Goal: Information Seeking & Learning: Find specific fact

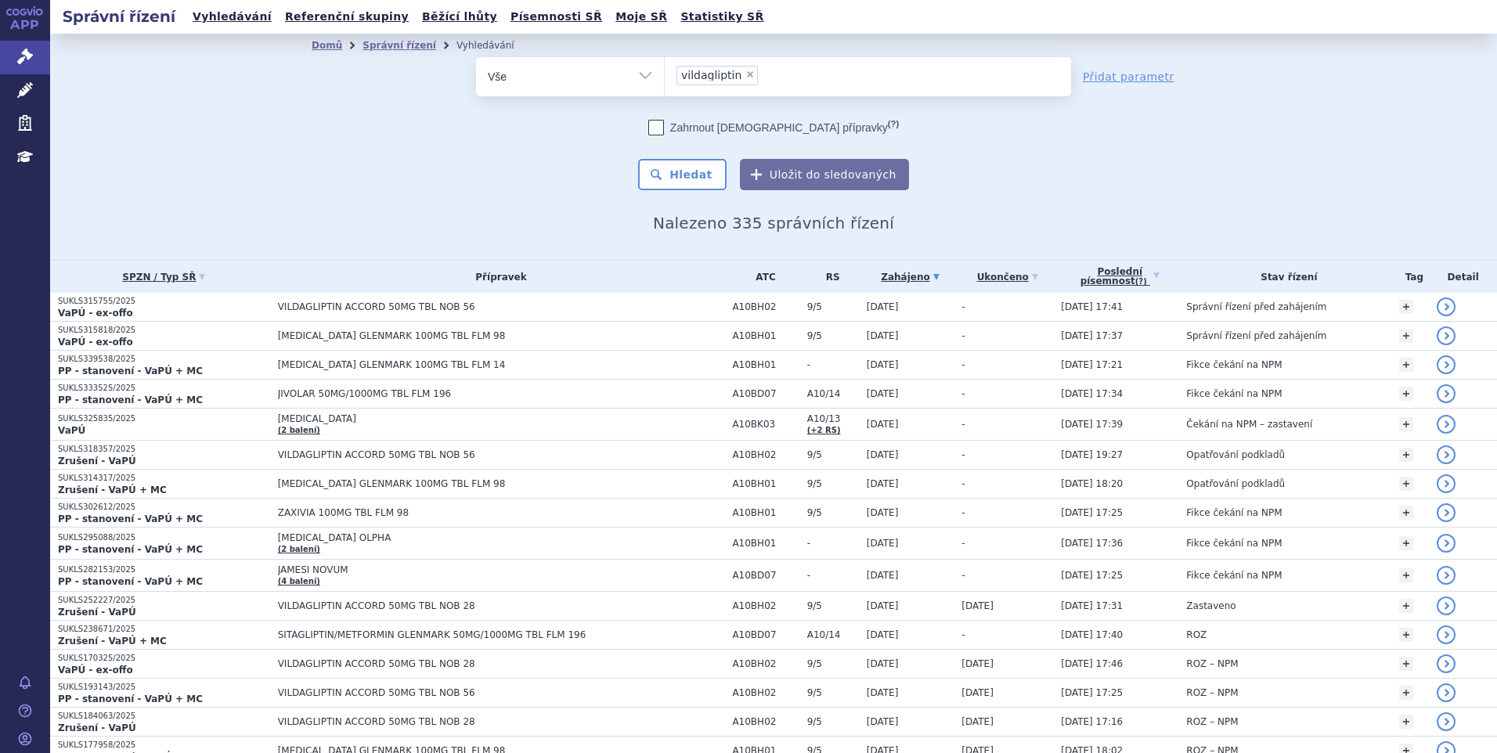
select select "vildagliptin"
click at [730, 76] on li "× vildagliptin" at bounding box center [716, 76] width 81 height 20
click at [665, 76] on select "sitagliptin vildagliptin" at bounding box center [664, 75] width 1 height 39
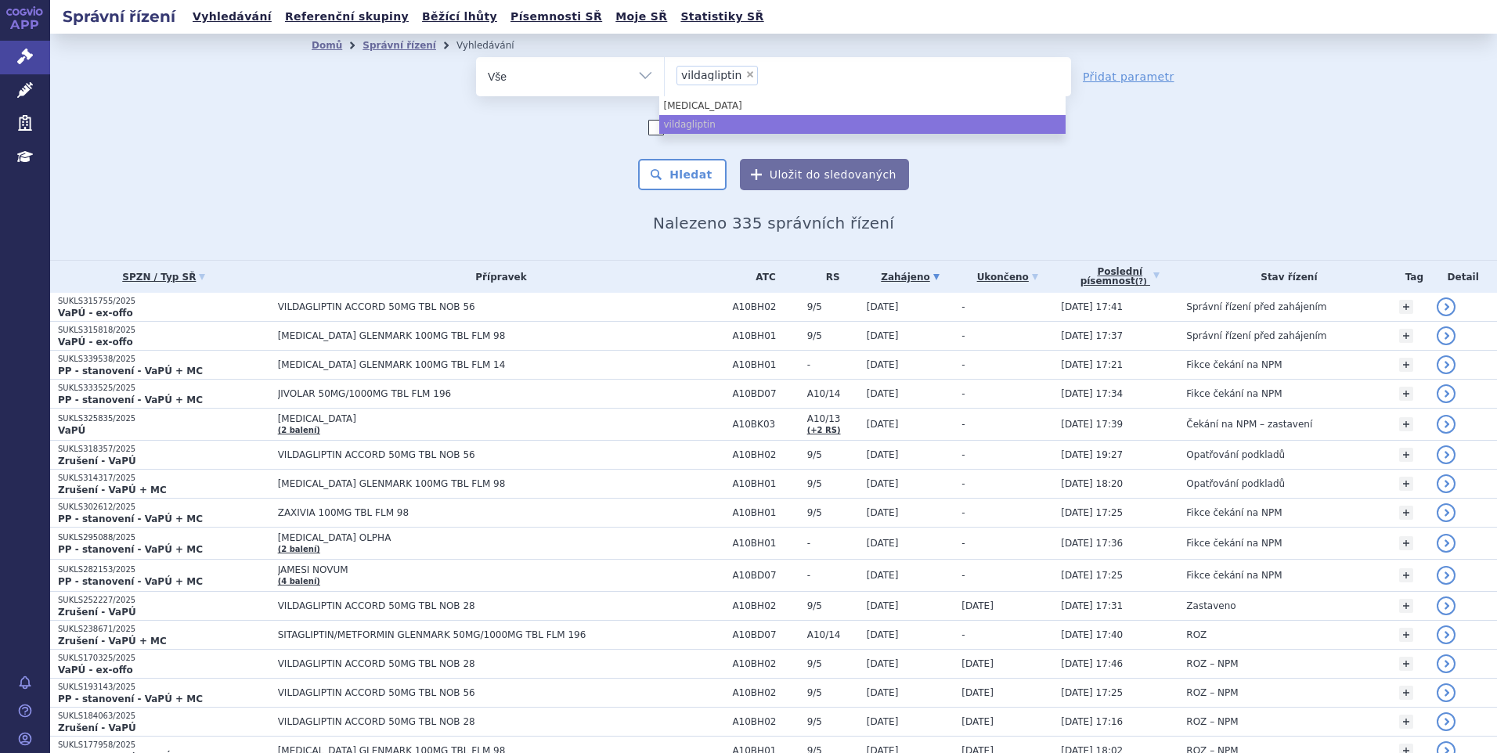
click at [745, 73] on span "×" at bounding box center [749, 74] width 9 height 9
click at [665, 73] on select "sitagliptin vildagliptin" at bounding box center [664, 75] width 1 height 39
select select
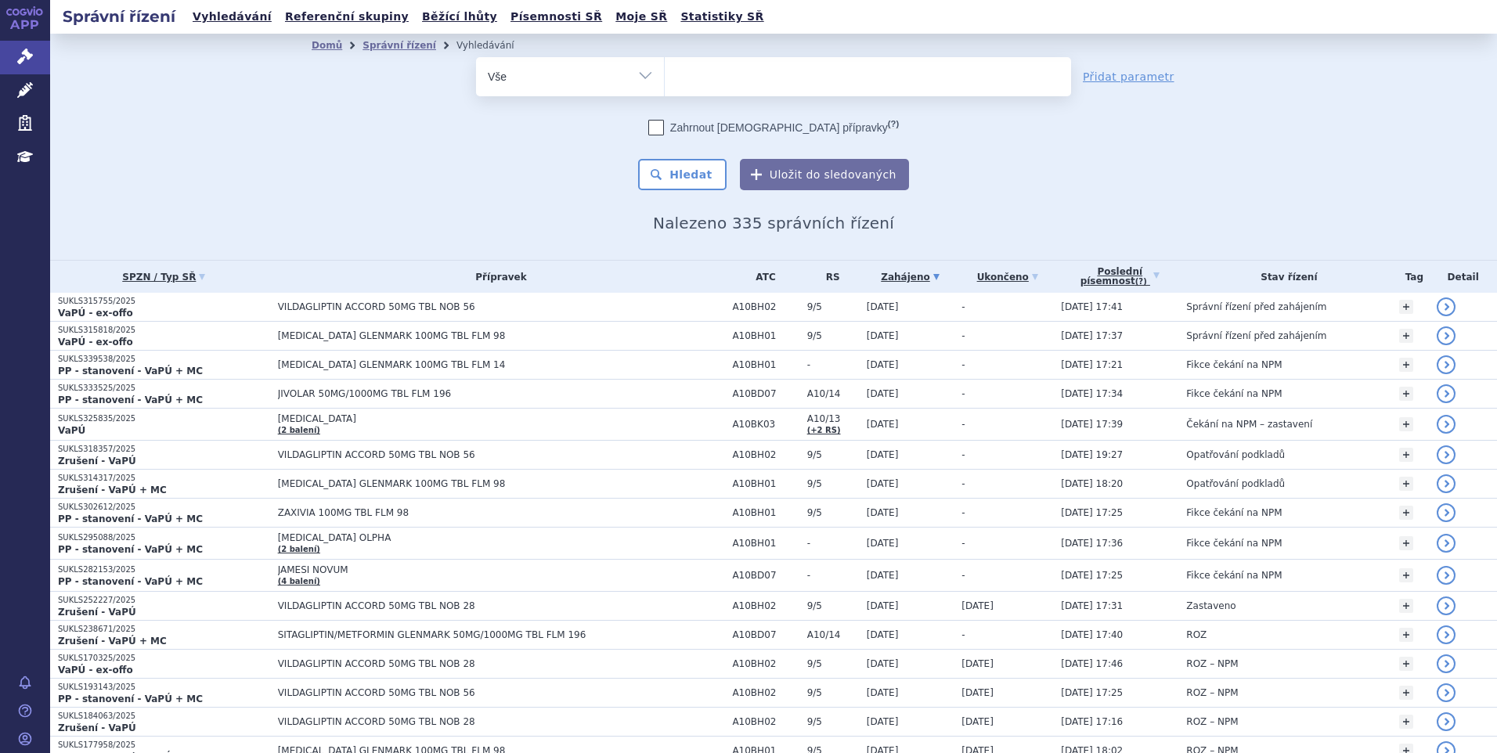
click at [737, 73] on ul at bounding box center [868, 73] width 406 height 33
click at [665, 73] on select "sitagliptin vildagliptin" at bounding box center [664, 75] width 1 height 39
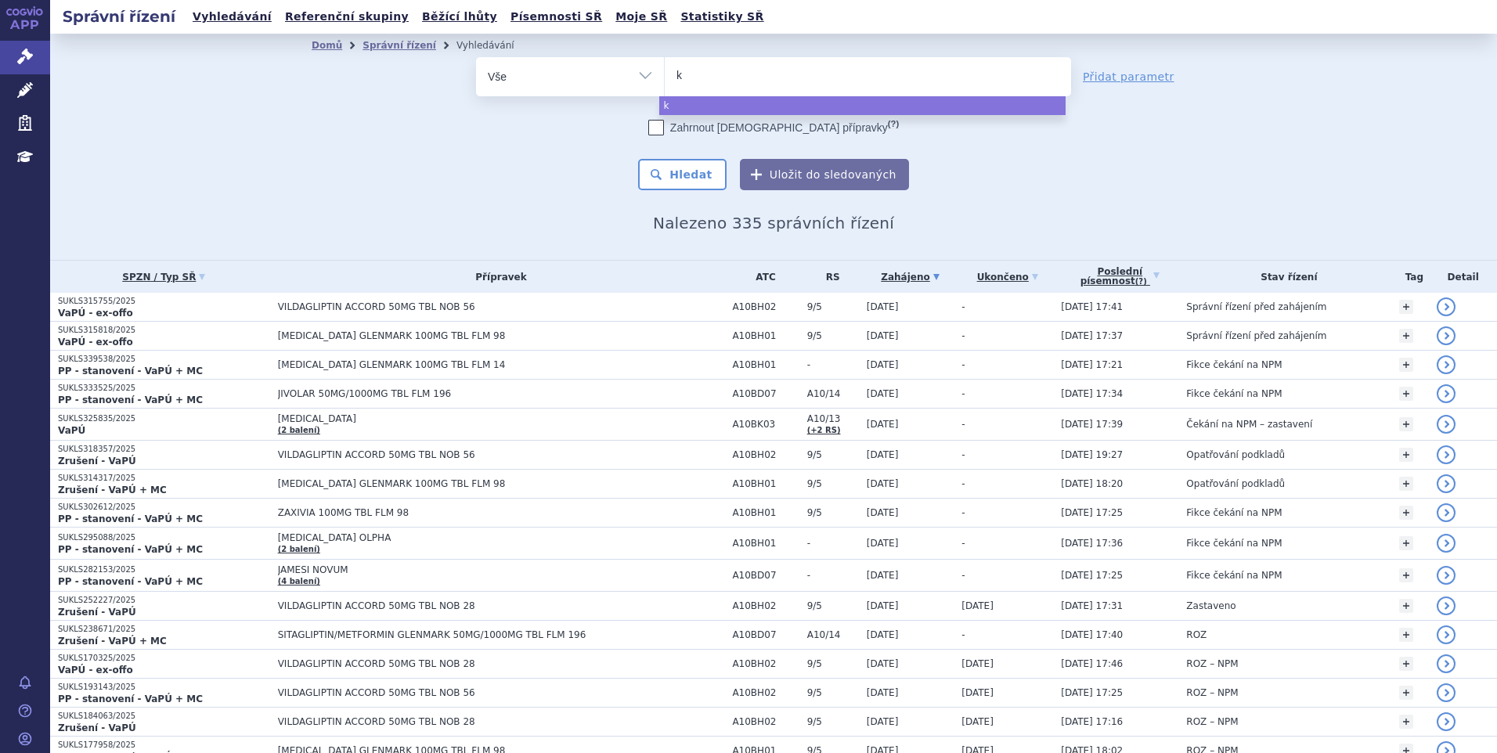
type input "ki"
type input "kis"
type input "kisqa"
type input "kisqali"
select select "kisqali"
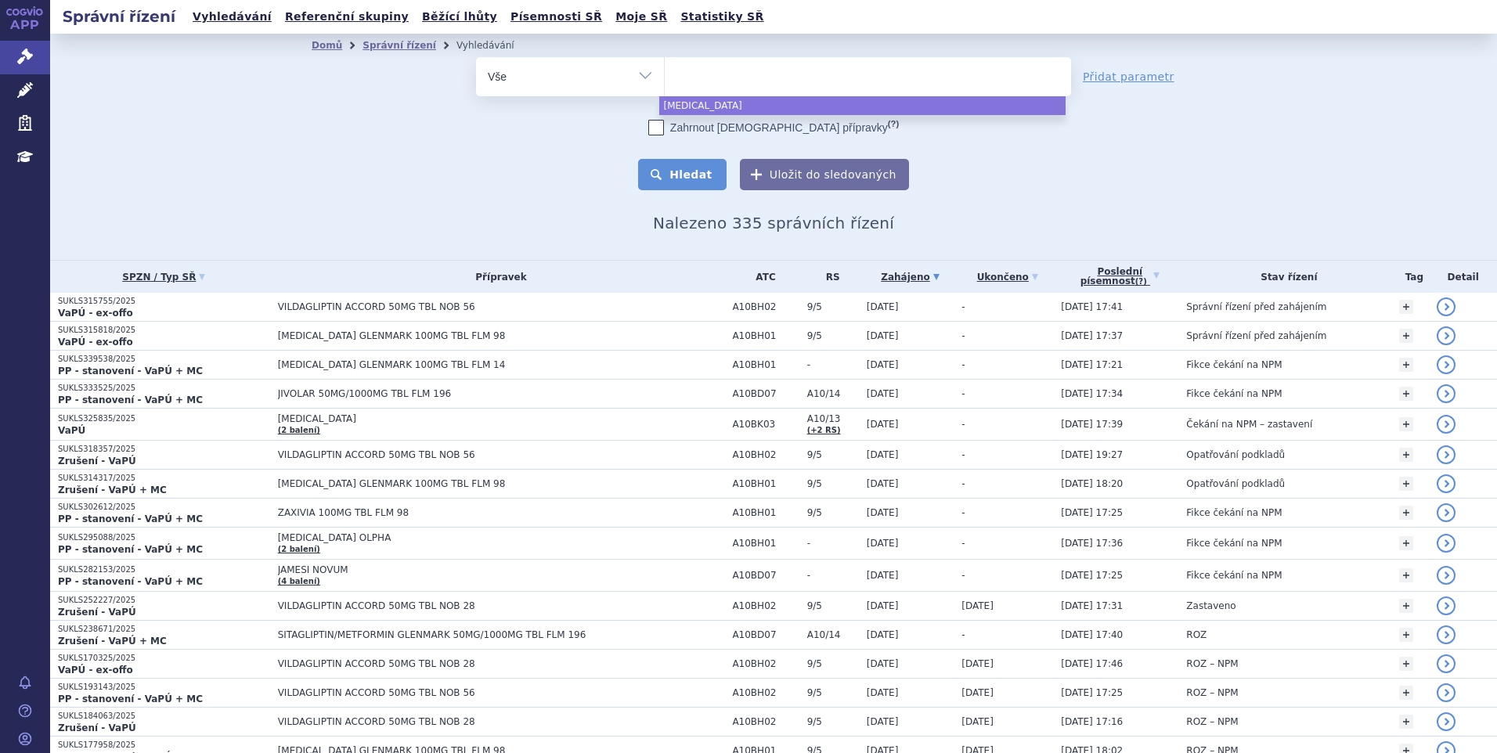
click at [690, 177] on button "Hledat" at bounding box center [682, 174] width 88 height 31
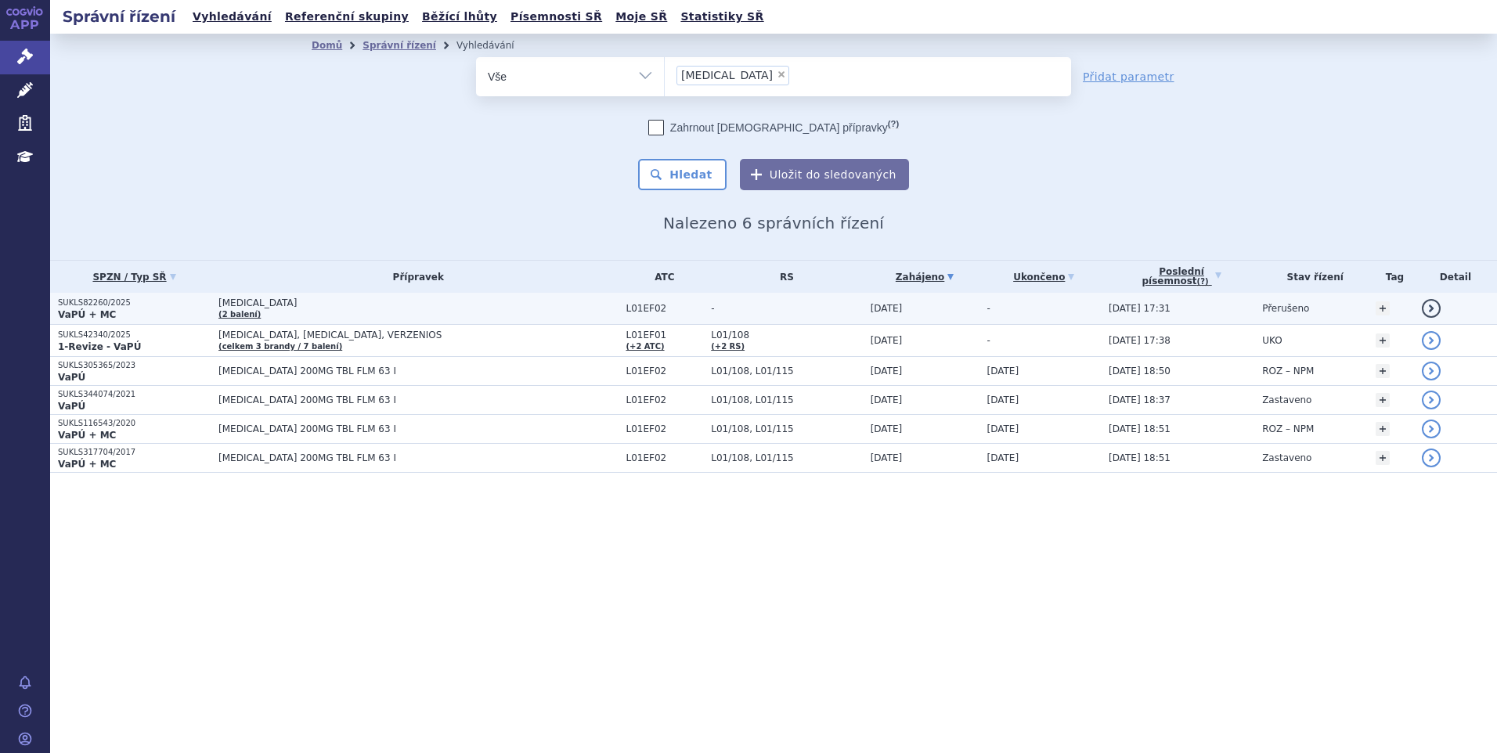
click at [106, 306] on p "SUKLS82260/2025" at bounding box center [134, 302] width 153 height 11
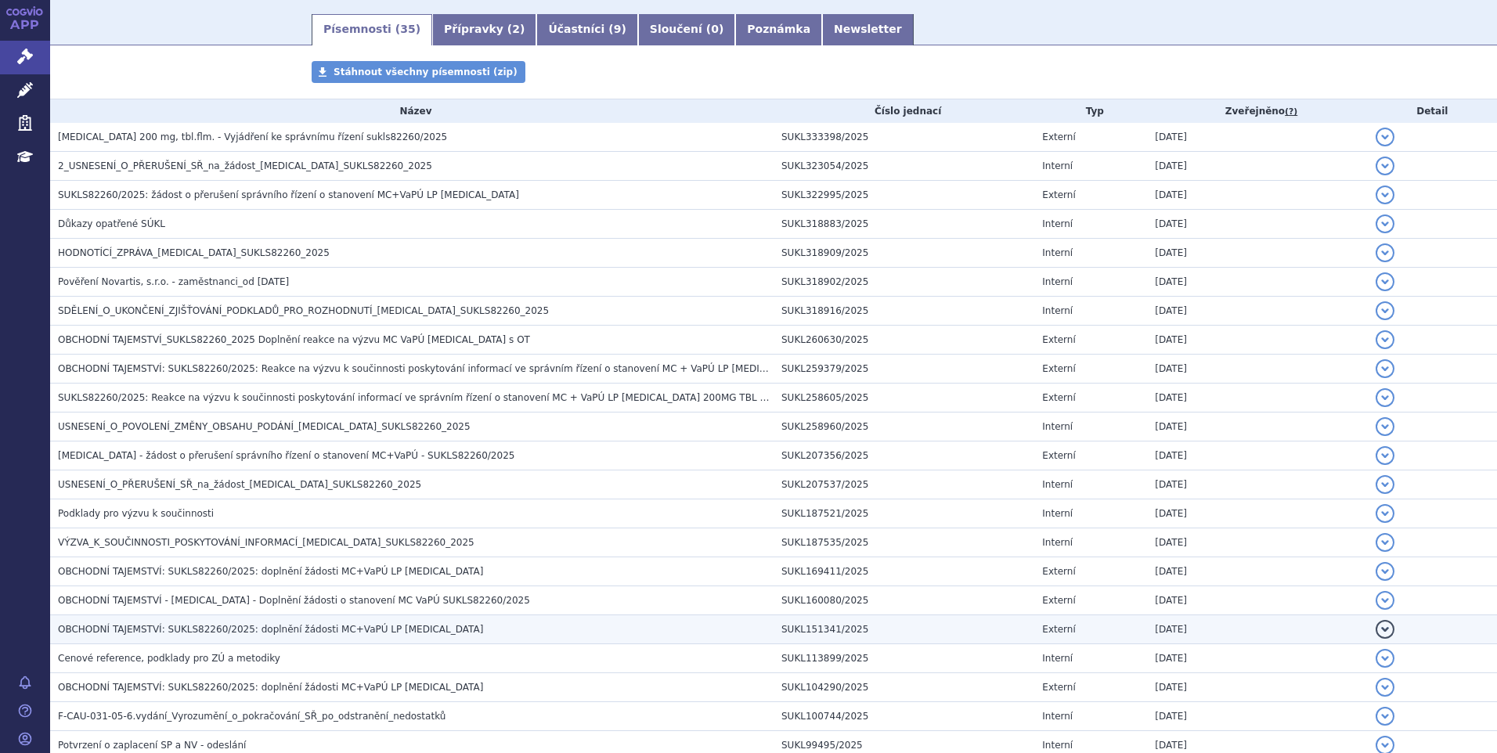
scroll to position [235, 0]
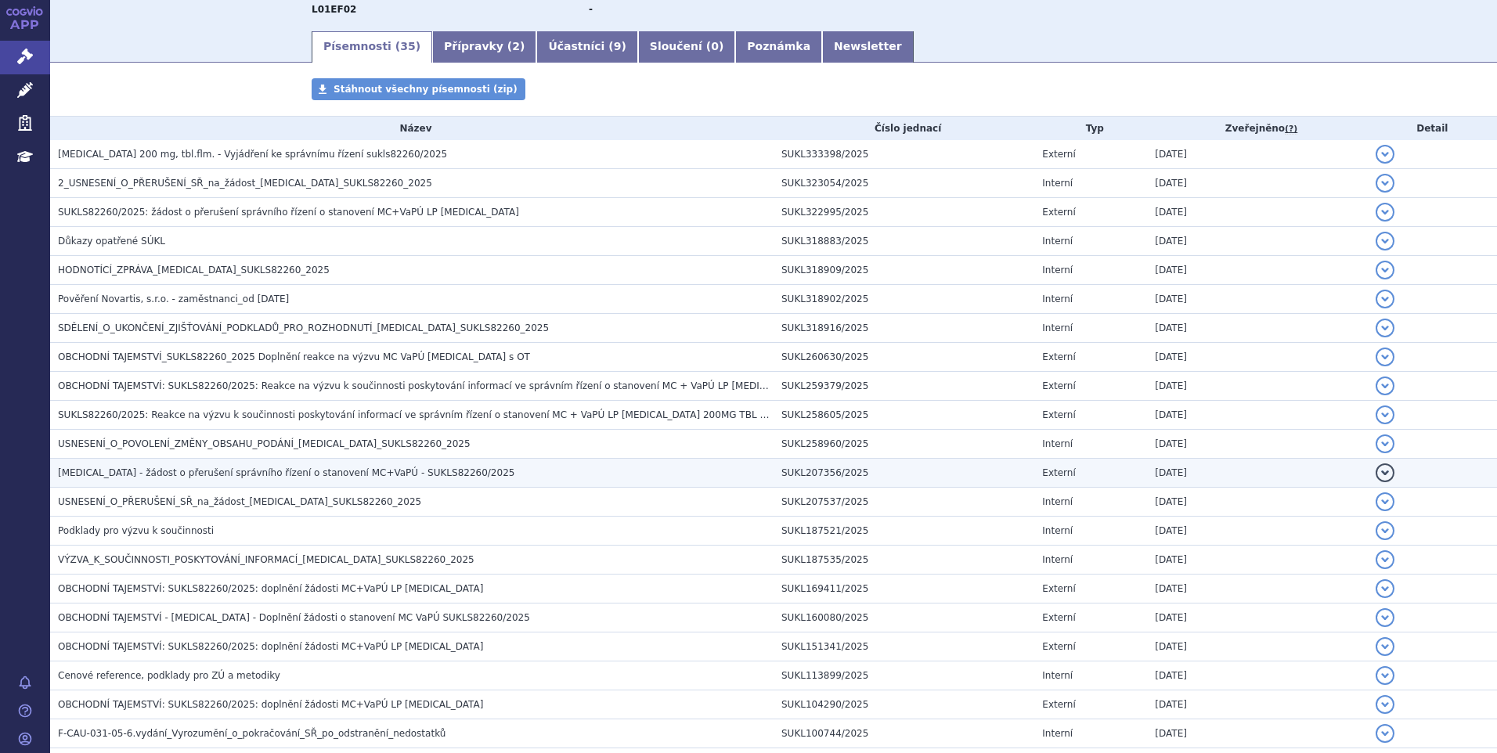
click at [225, 463] on td "Kisqali - žádost o přerušení správního řízení o stanovení MC+VaPÚ - SUKLS82260/…" at bounding box center [411, 473] width 723 height 29
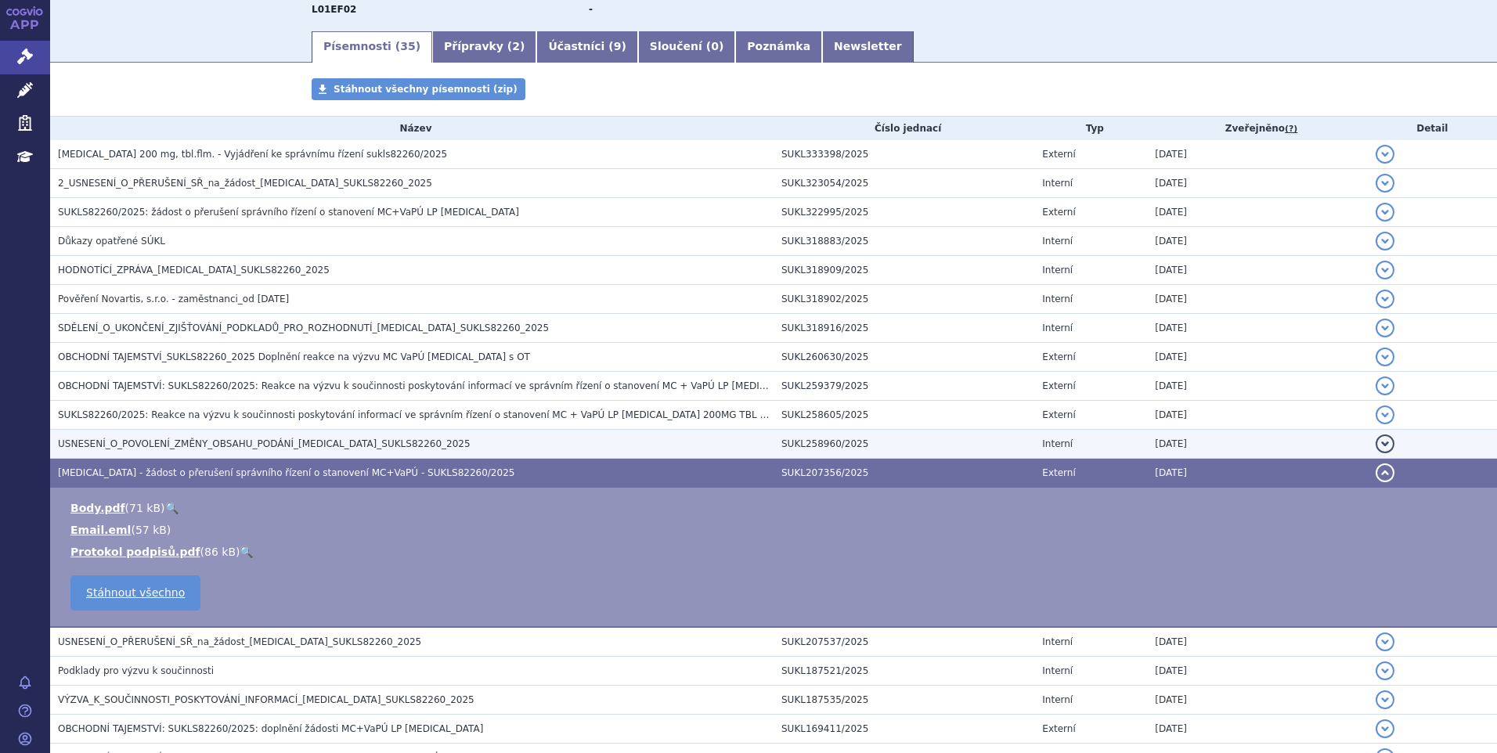
click at [223, 438] on span "USNESENÍ_O_POVOLENÍ_ZMĚNY_OBSAHU_PODÁNÍ_KISQALI_SUKLS82260_2025" at bounding box center [264, 443] width 412 height 11
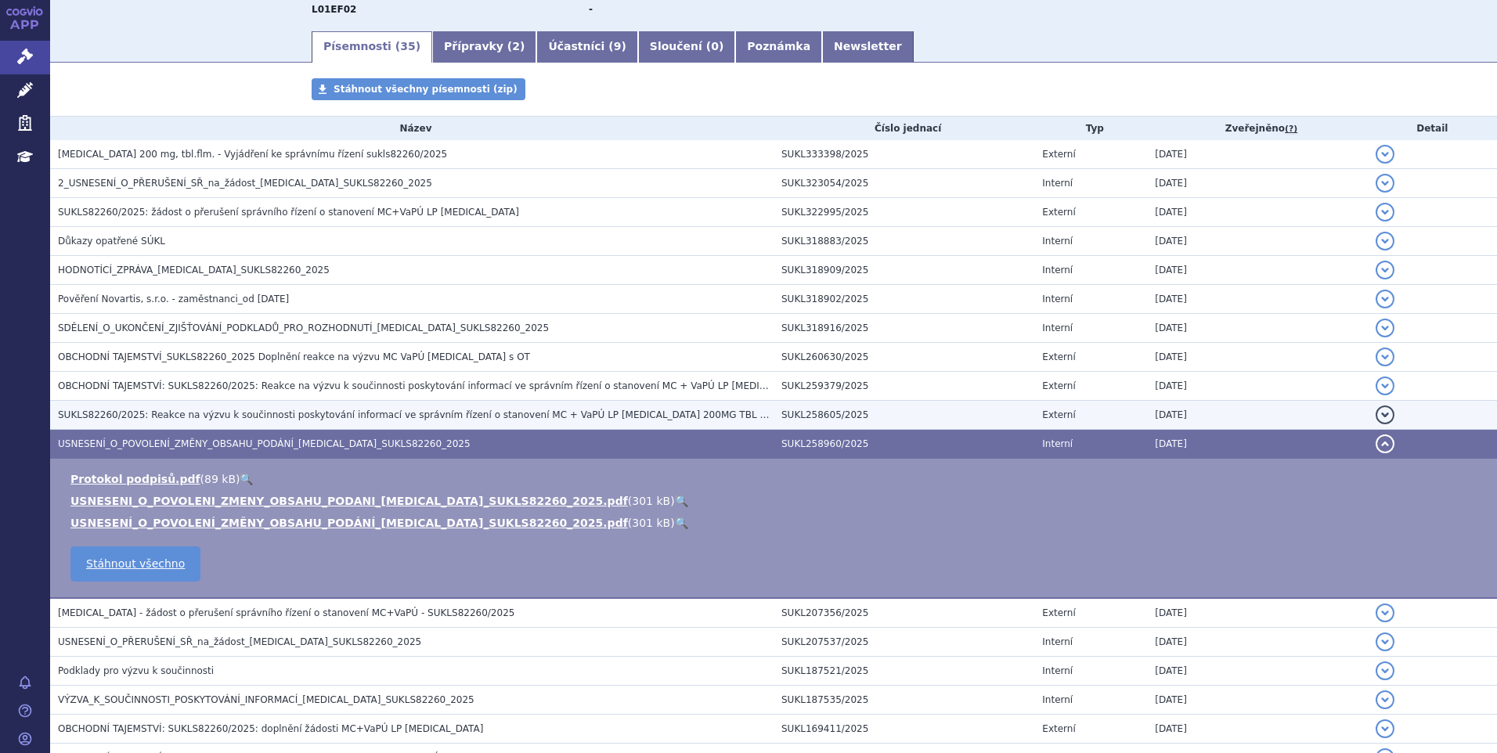
click at [224, 422] on h3 "SUKLS82260/2025: Reakce na výzvu k součinnosti poskytování informací ve správní…" at bounding box center [415, 415] width 715 height 16
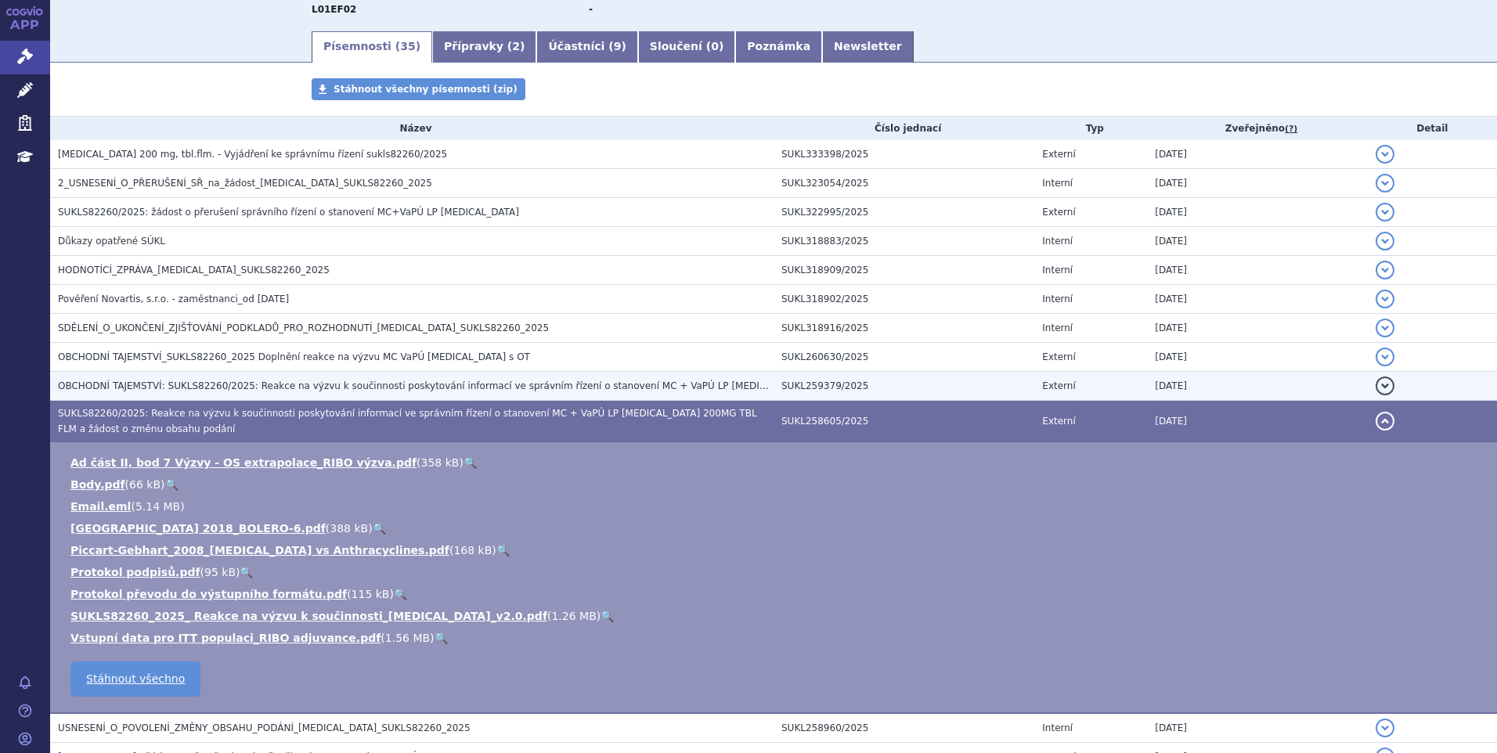
click at [240, 381] on span "OBCHODNÍ TAJEMSTVÍ: SUKLS82260/2025: Reakce na výzvu k součinnosti poskytování …" at bounding box center [552, 385] width 989 height 11
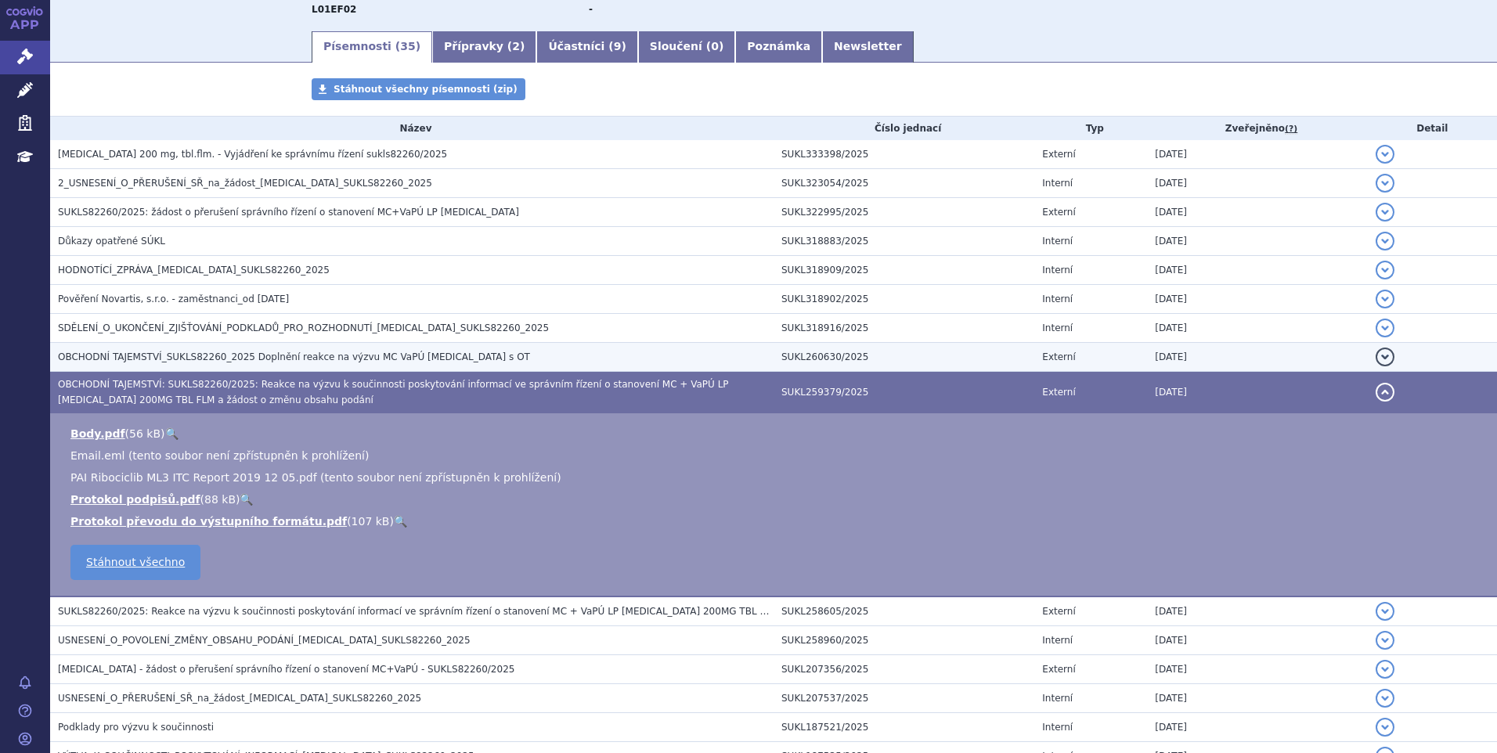
click at [242, 344] on td "OBCHODNÍ TAJEMSTVÍ_SUKLS82260_2025 Doplnění reakce na výzvu MC VaPÚ Kisqali s OT" at bounding box center [411, 357] width 723 height 29
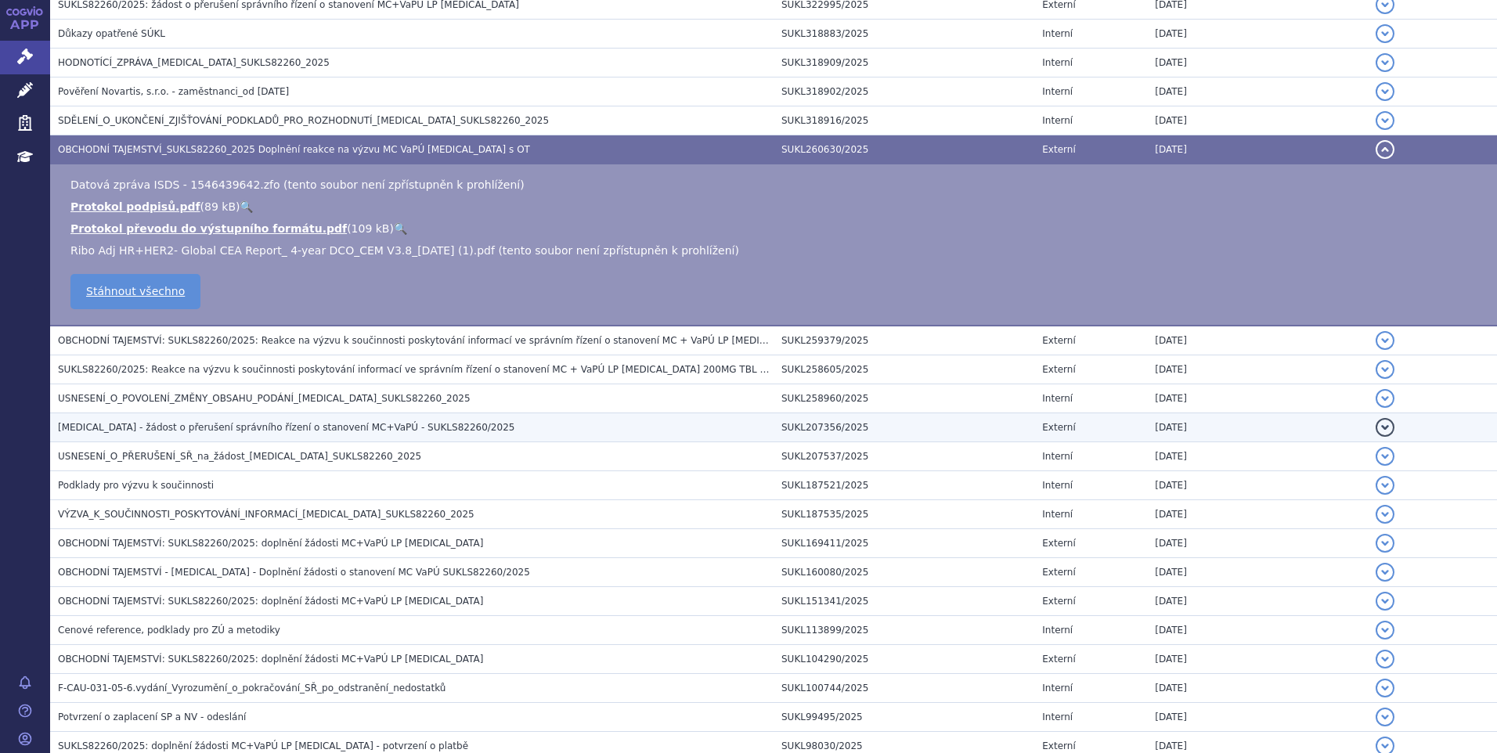
scroll to position [470, 0]
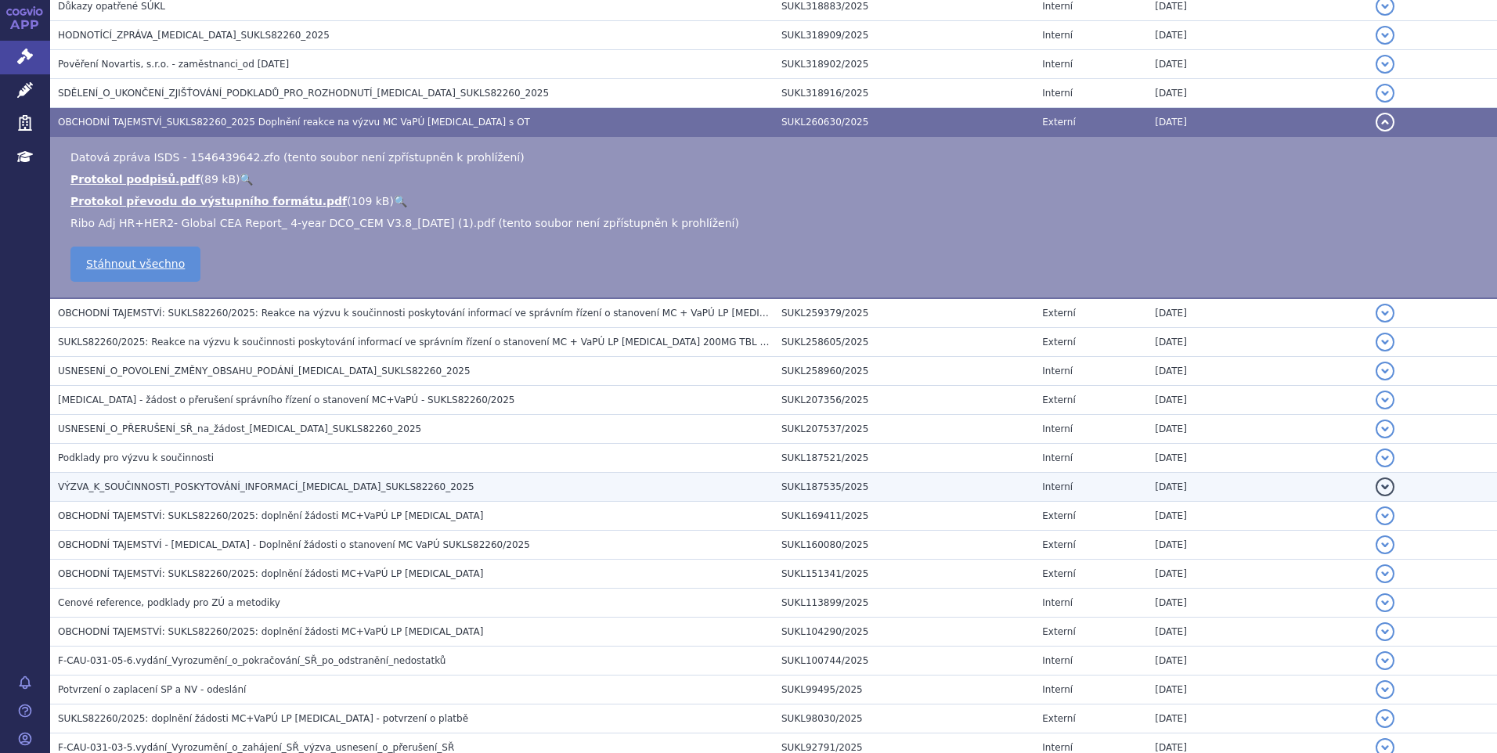
click at [174, 479] on h3 "VÝZVA_K_SOUČINNOSTI_POSKYTOVÁNÍ_INFORMACÍ_KISQALI_SUKLS82260_2025" at bounding box center [415, 487] width 715 height 16
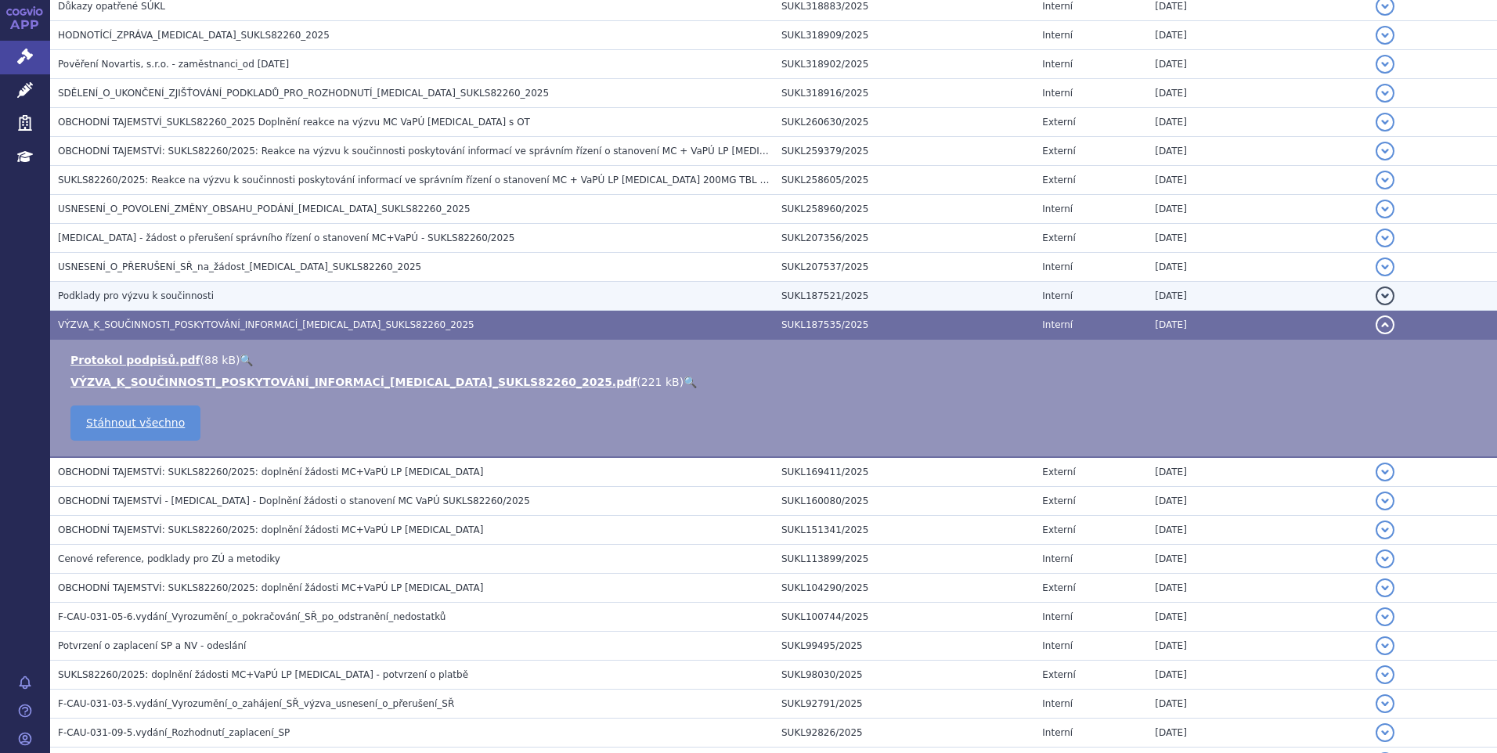
click at [160, 283] on td "Podklady pro výzvu k součinnosti" at bounding box center [411, 296] width 723 height 29
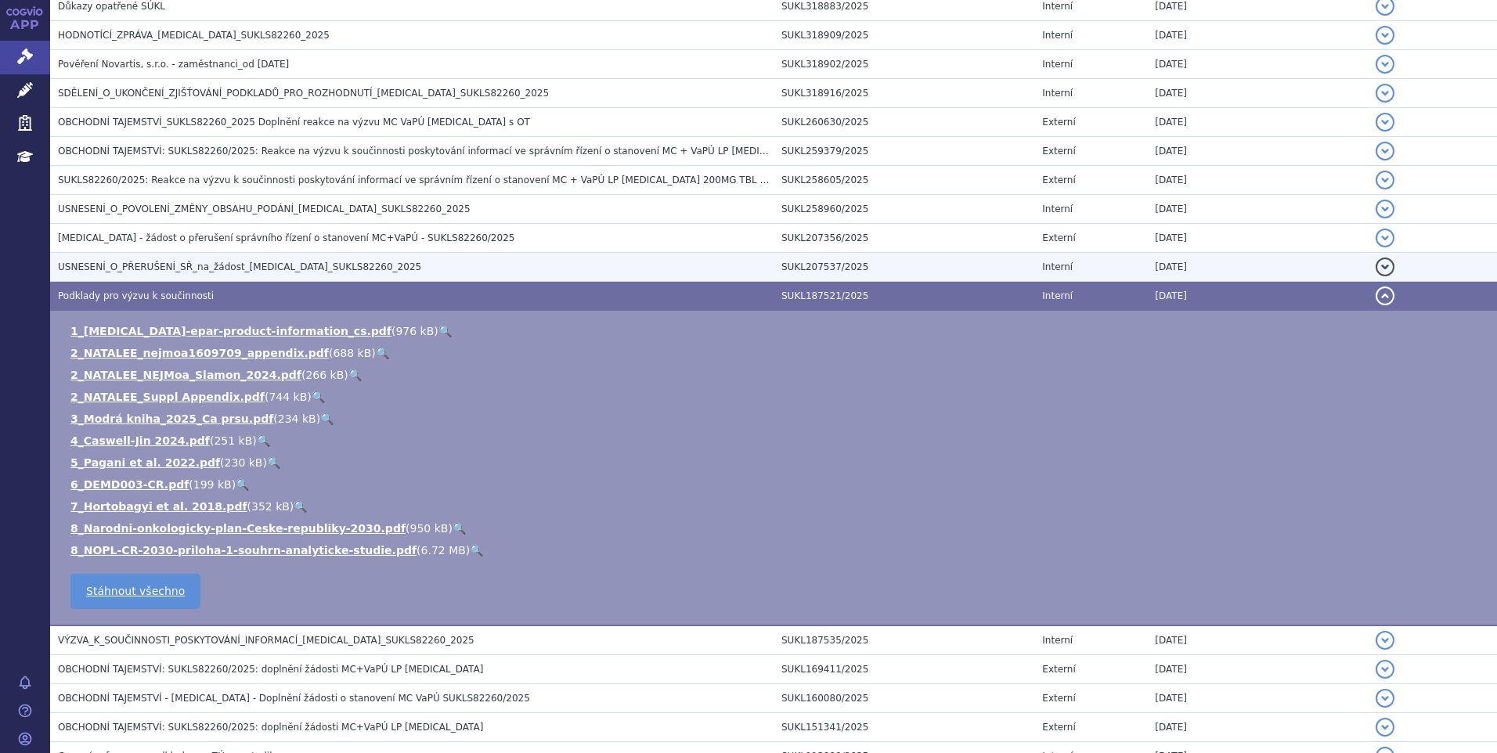
click at [158, 261] on span "USNESENÍ_O_PŘERUŠENÍ_SŘ_na_žádost_KISQALI_SUKLS82260_2025" at bounding box center [239, 266] width 363 height 11
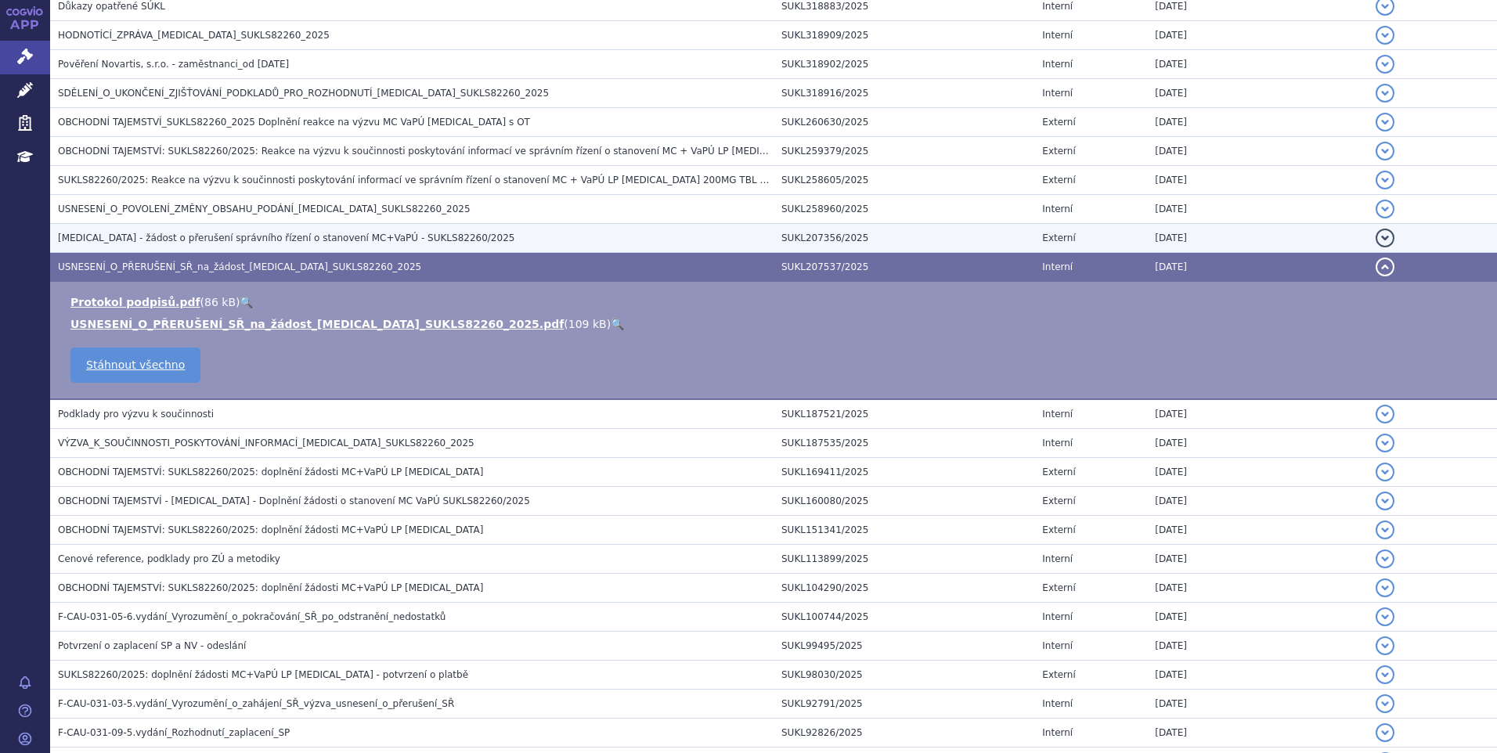
click at [159, 236] on span "Kisqali - žádost o přerušení správního řízení o stanovení MC+VaPÚ - SUKLS82260/…" at bounding box center [286, 237] width 456 height 11
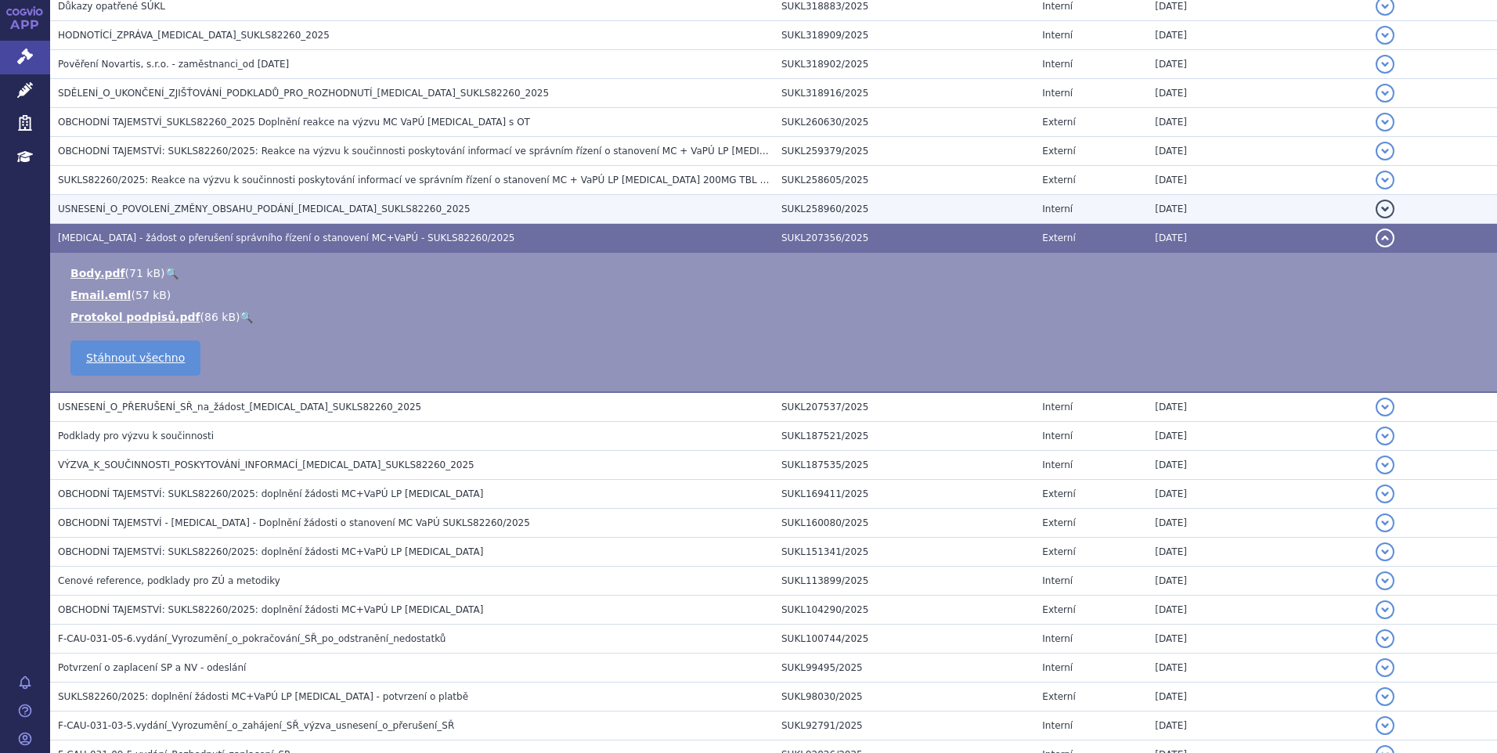
click at [150, 200] on td "USNESENÍ_O_POVOLENÍ_ZMĚNY_OBSAHU_PODÁNÍ_KISQALI_SUKLS82260_2025" at bounding box center [411, 209] width 723 height 29
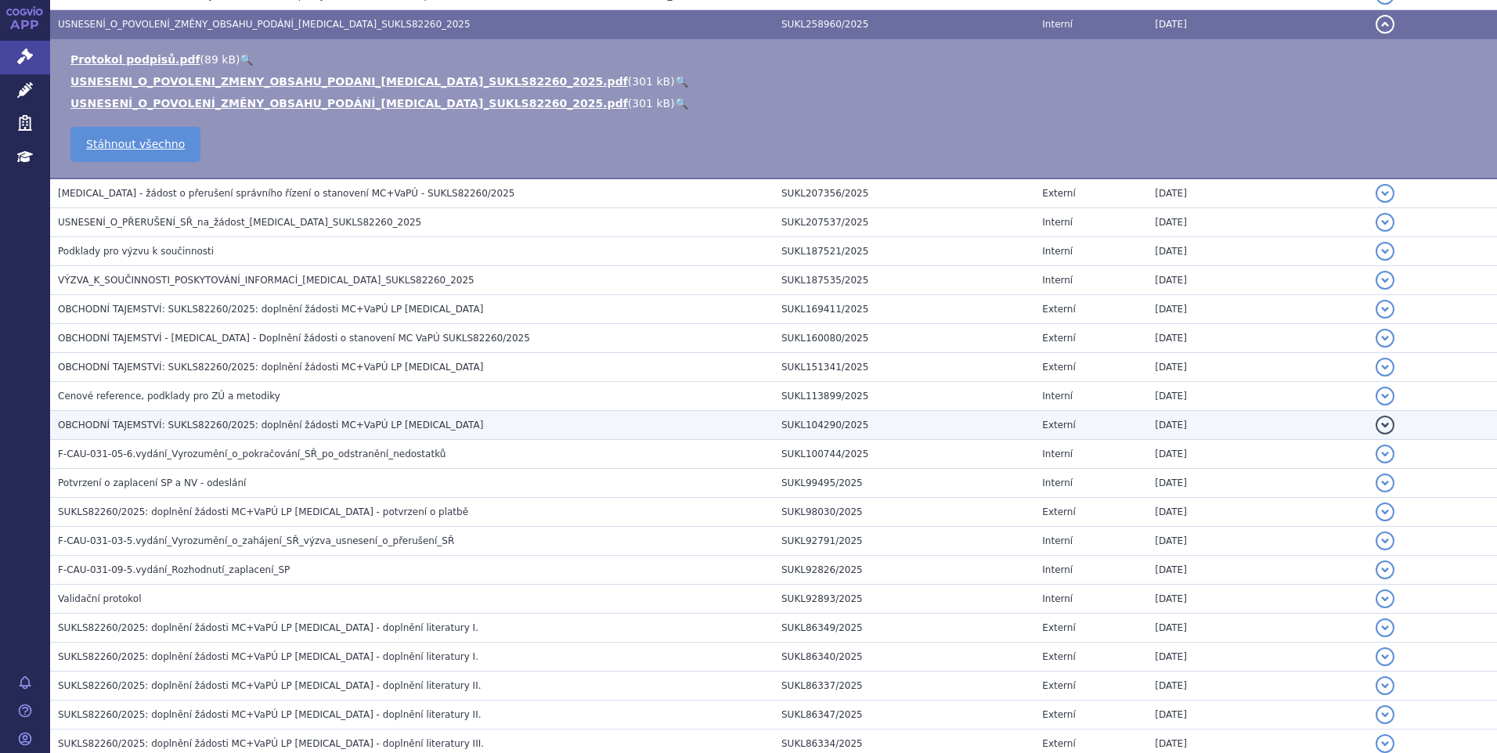
scroll to position [626, 0]
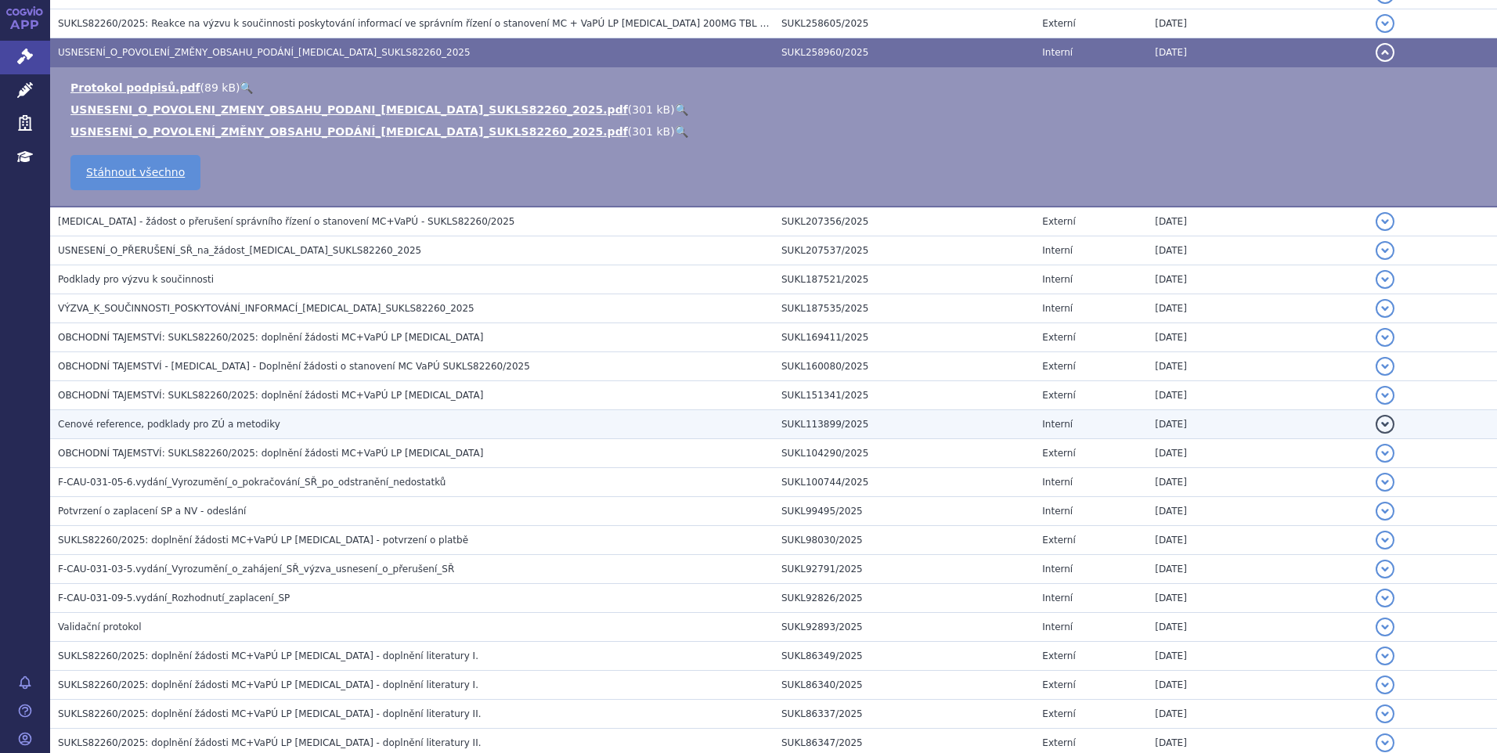
click at [129, 422] on span "Cenové reference, podklady pro ZÚ a metodiky" at bounding box center [169, 424] width 222 height 11
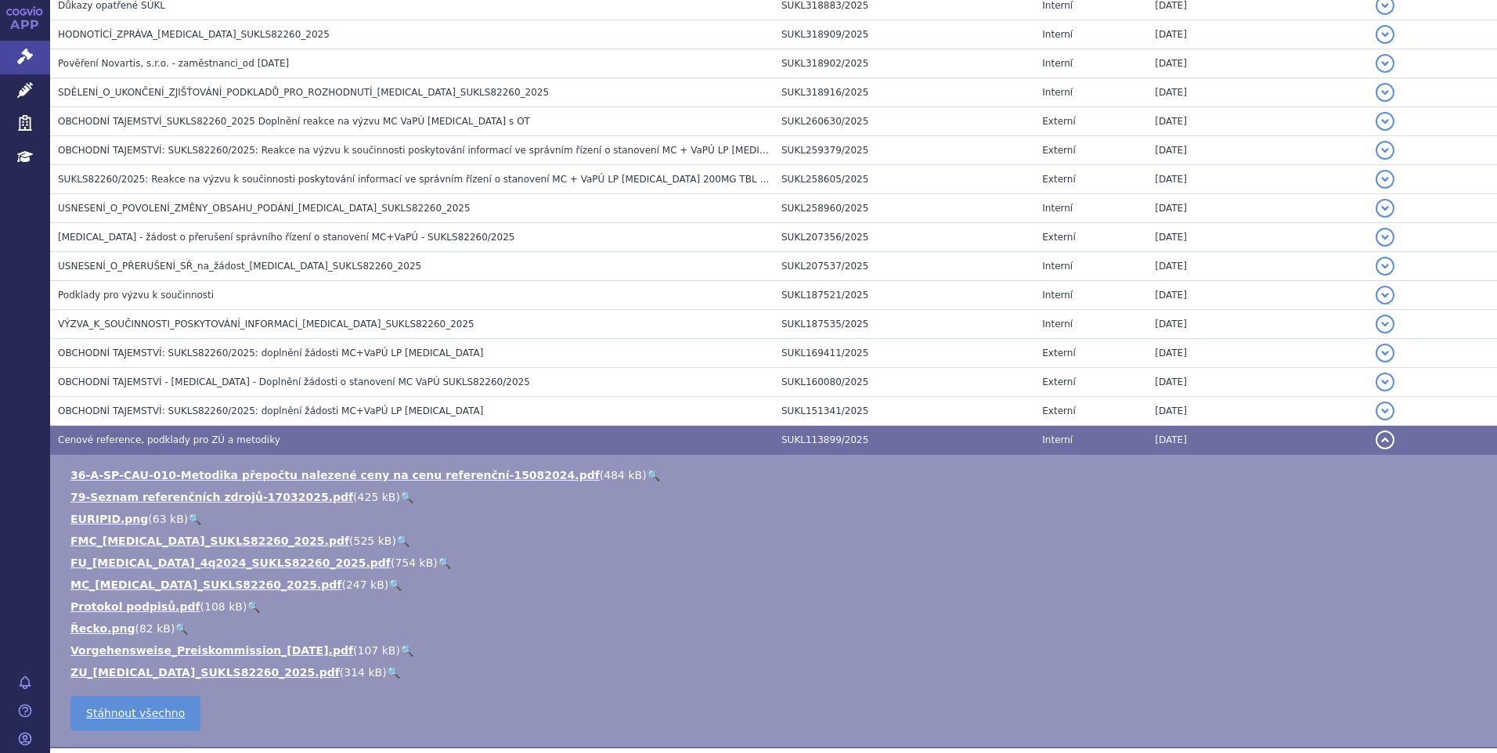
scroll to position [470, 0]
click at [140, 398] on td "OBCHODNÍ TAJEMSTVÍ: SUKLS82260/2025: doplnění žádosti MC+VaPÚ LP Kisqali" at bounding box center [411, 412] width 723 height 29
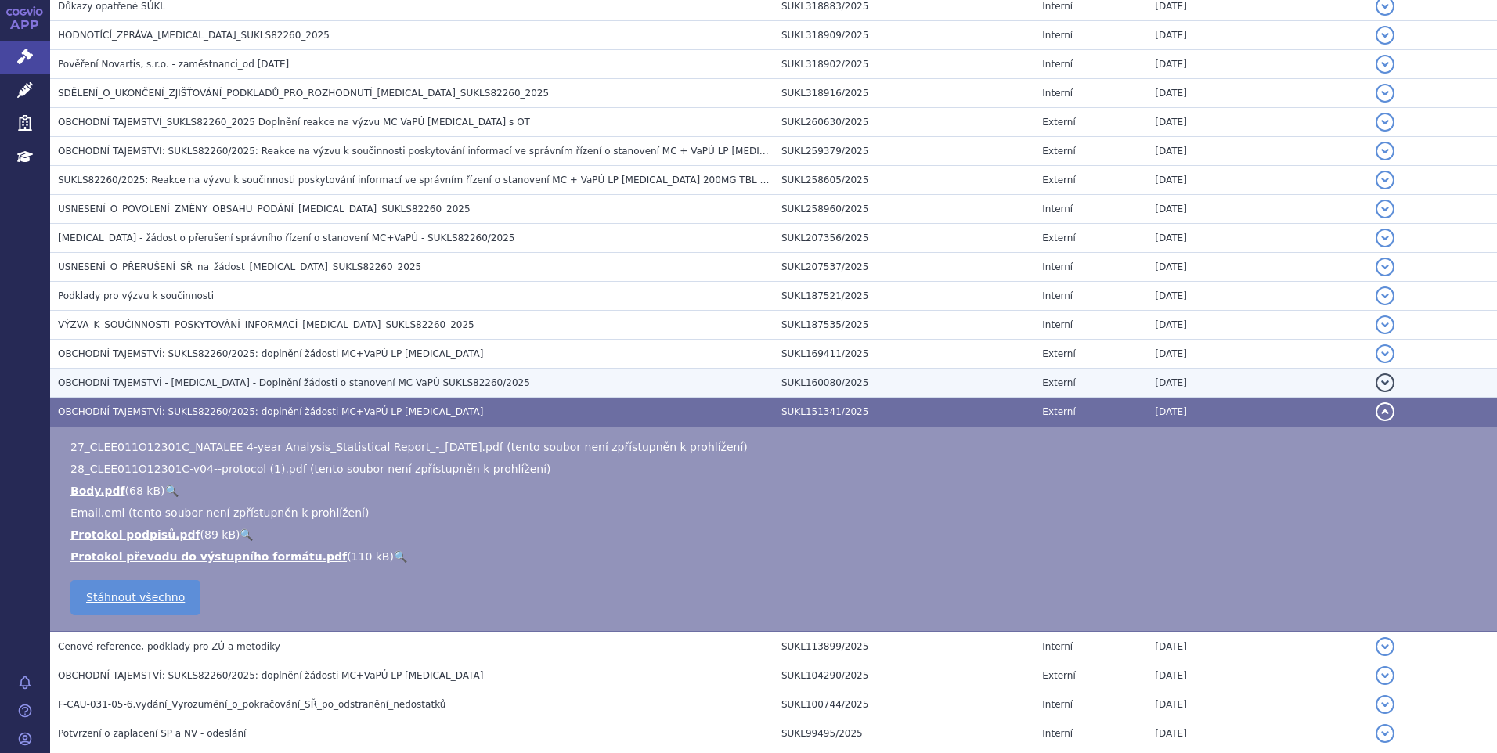
click at [140, 374] on td "OBCHODNÍ TAJEMSTVÍ - Kisqali - Doplnění žádosti o stanovení MC VaPÚ SUKLS82260/…" at bounding box center [411, 383] width 723 height 29
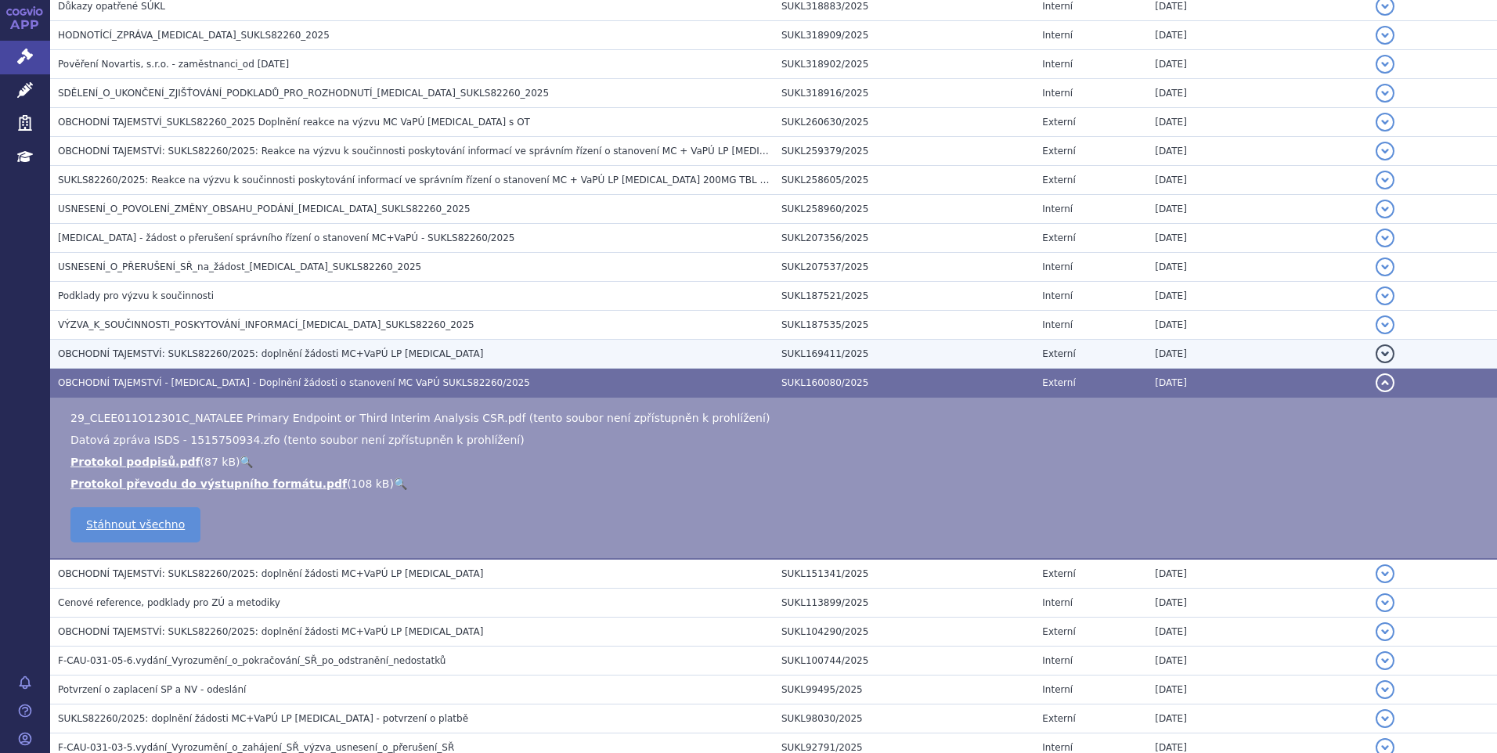
click at [136, 340] on td "OBCHODNÍ TAJEMSTVÍ: SUKLS82260/2025: doplnění žádosti MC+VaPÚ LP Kisqali" at bounding box center [411, 354] width 723 height 29
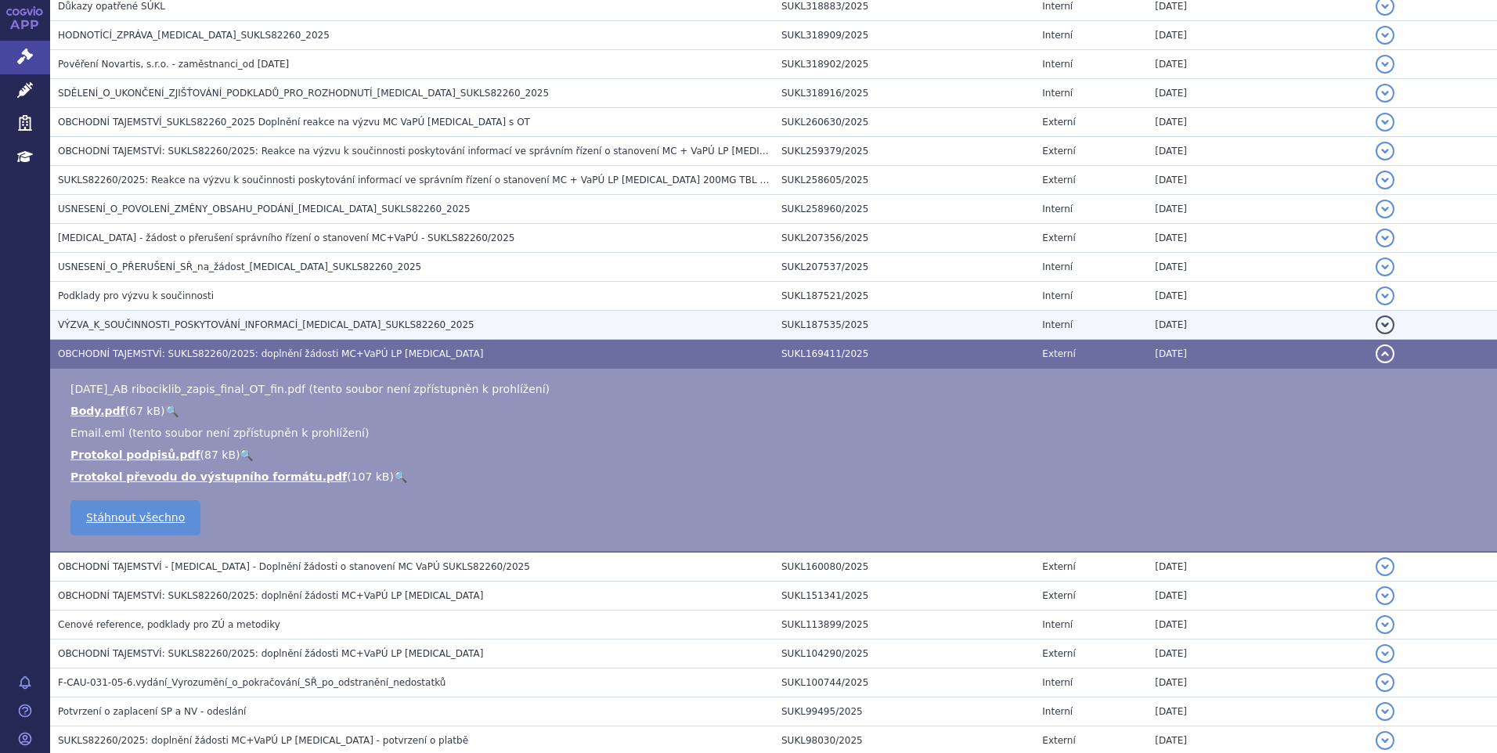
click at [135, 312] on td "VÝZVA_K_SOUČINNOSTI_POSKYTOVÁNÍ_INFORMACÍ_KISQALI_SUKLS82260_2025" at bounding box center [411, 325] width 723 height 29
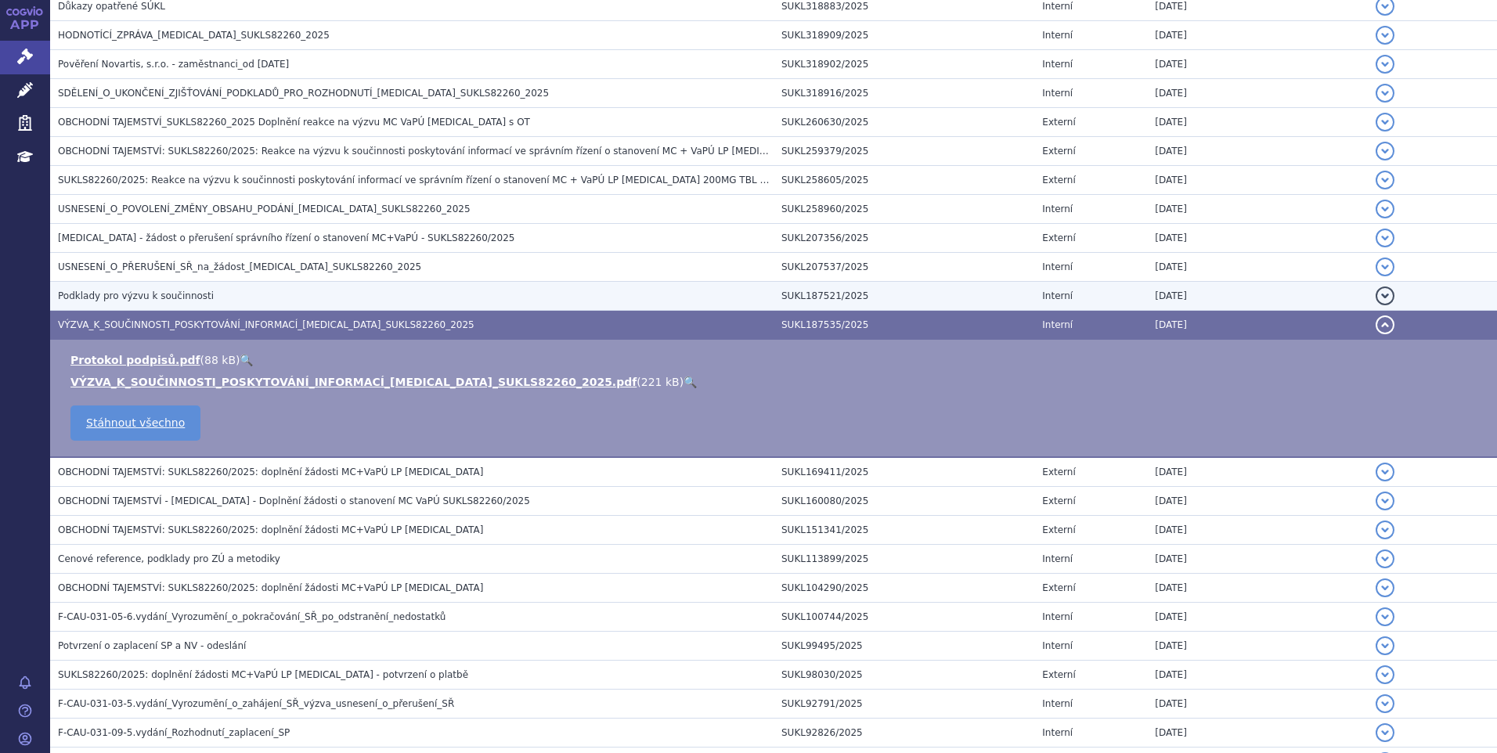
click at [133, 287] on td "Podklady pro výzvu k součinnosti" at bounding box center [411, 296] width 723 height 29
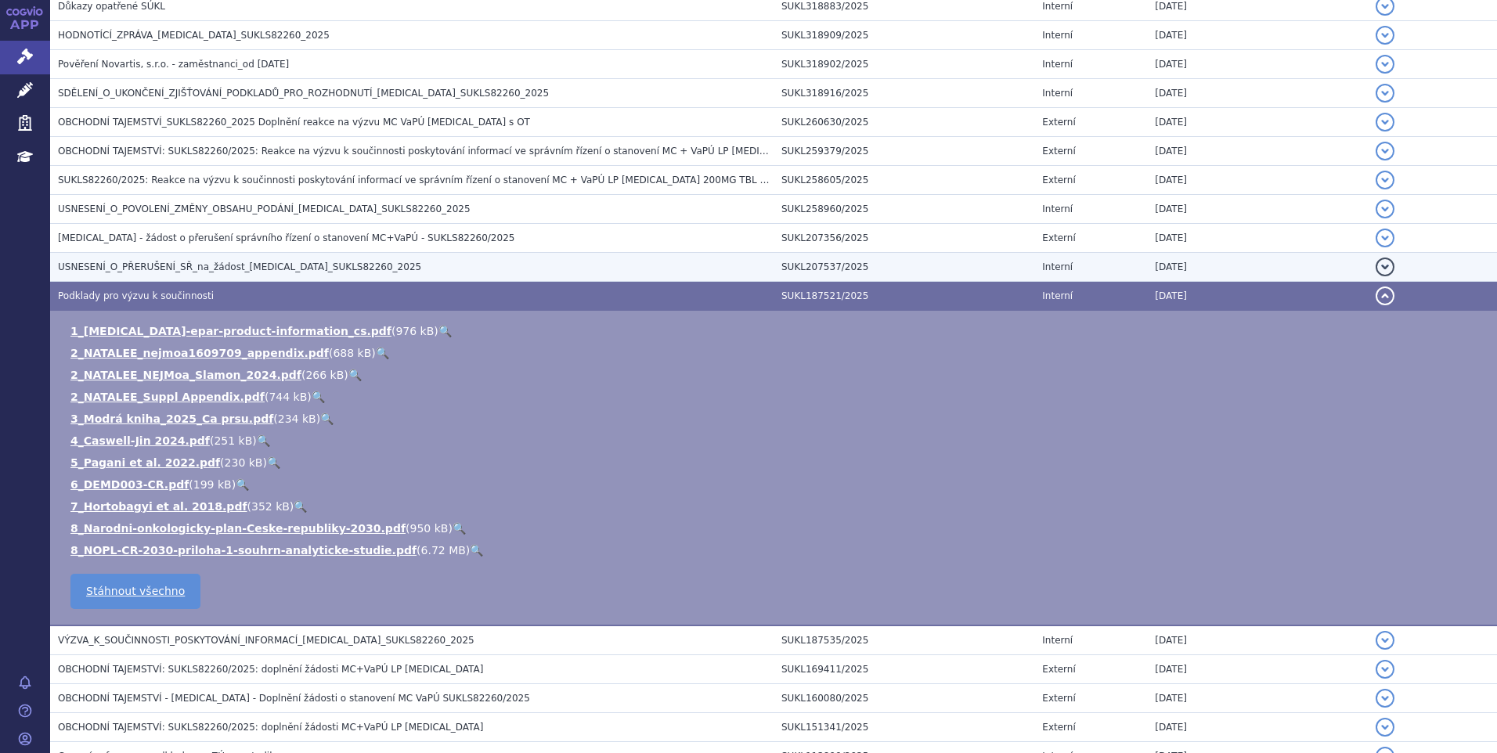
click at [143, 265] on span "USNESENÍ_O_PŘERUŠENÍ_SŘ_na_žádost_KISQALI_SUKLS82260_2025" at bounding box center [239, 266] width 363 height 11
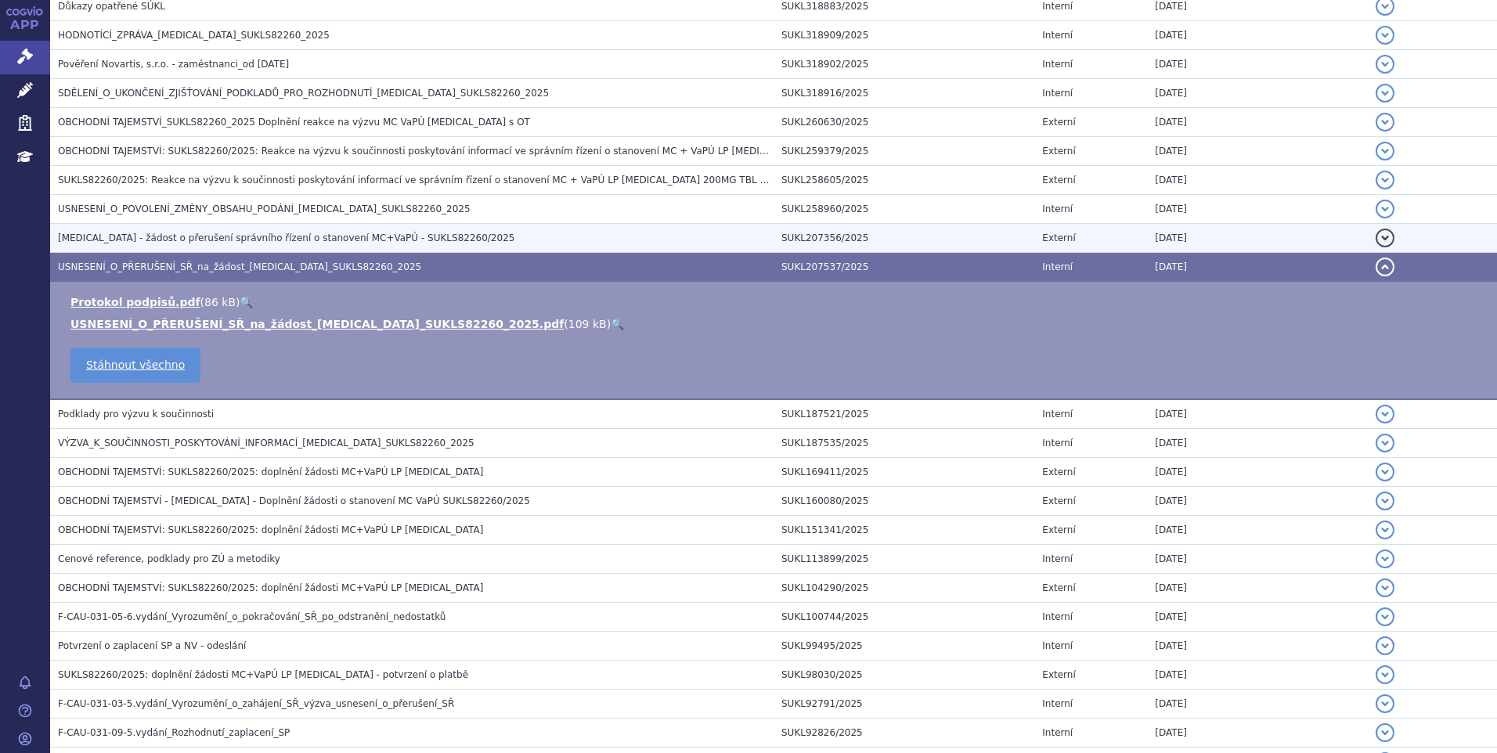
click at [142, 240] on span "Kisqali - žádost o přerušení správního řízení o stanovení MC+VaPÚ - SUKLS82260/…" at bounding box center [286, 237] width 456 height 11
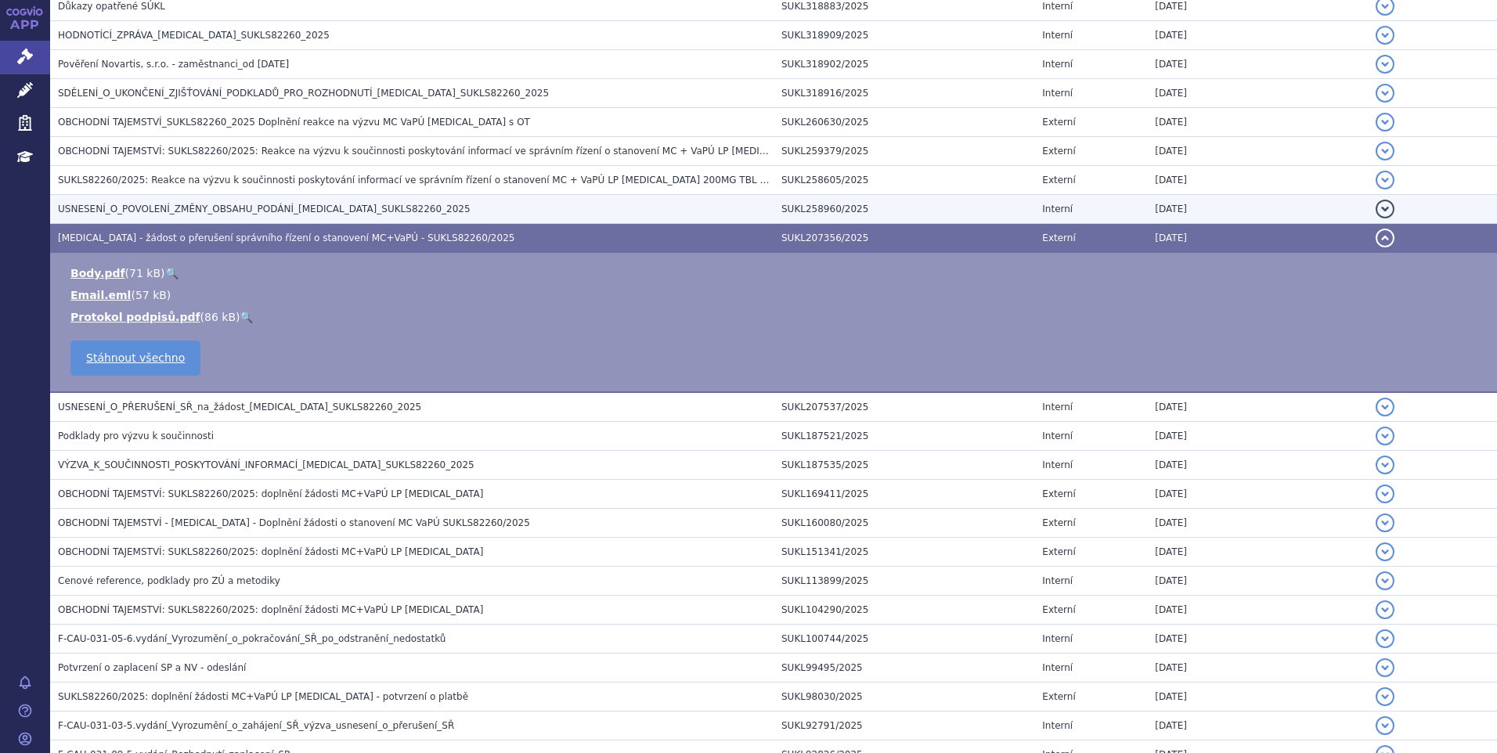
click at [142, 211] on span "USNESENÍ_O_POVOLENÍ_ZMĚNY_OBSAHU_PODÁNÍ_KISQALI_SUKLS82260_2025" at bounding box center [264, 209] width 412 height 11
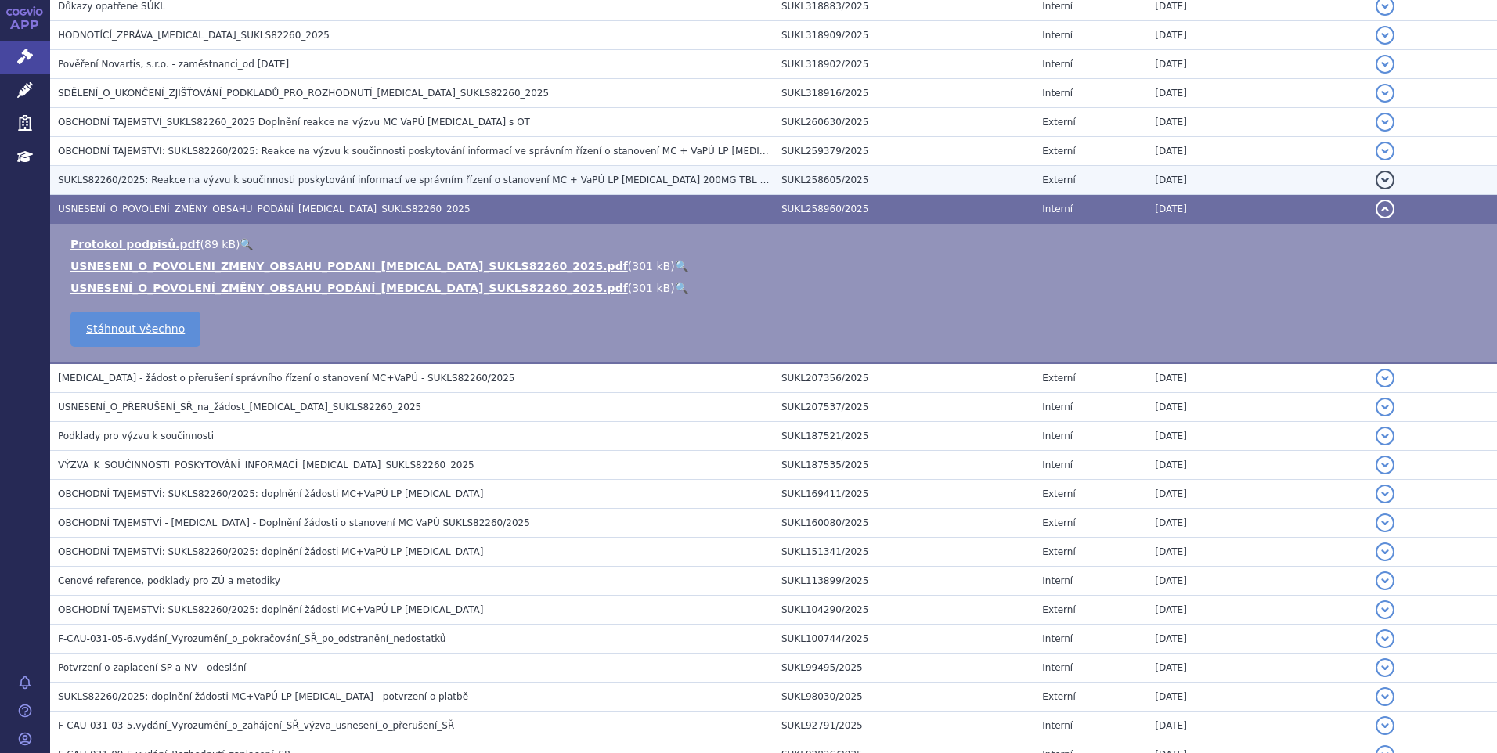
click at [142, 180] on span "SUKLS82260/2025: Reakce na výzvu k součinnosti poskytování informací ve správní…" at bounding box center [497, 180] width 879 height 11
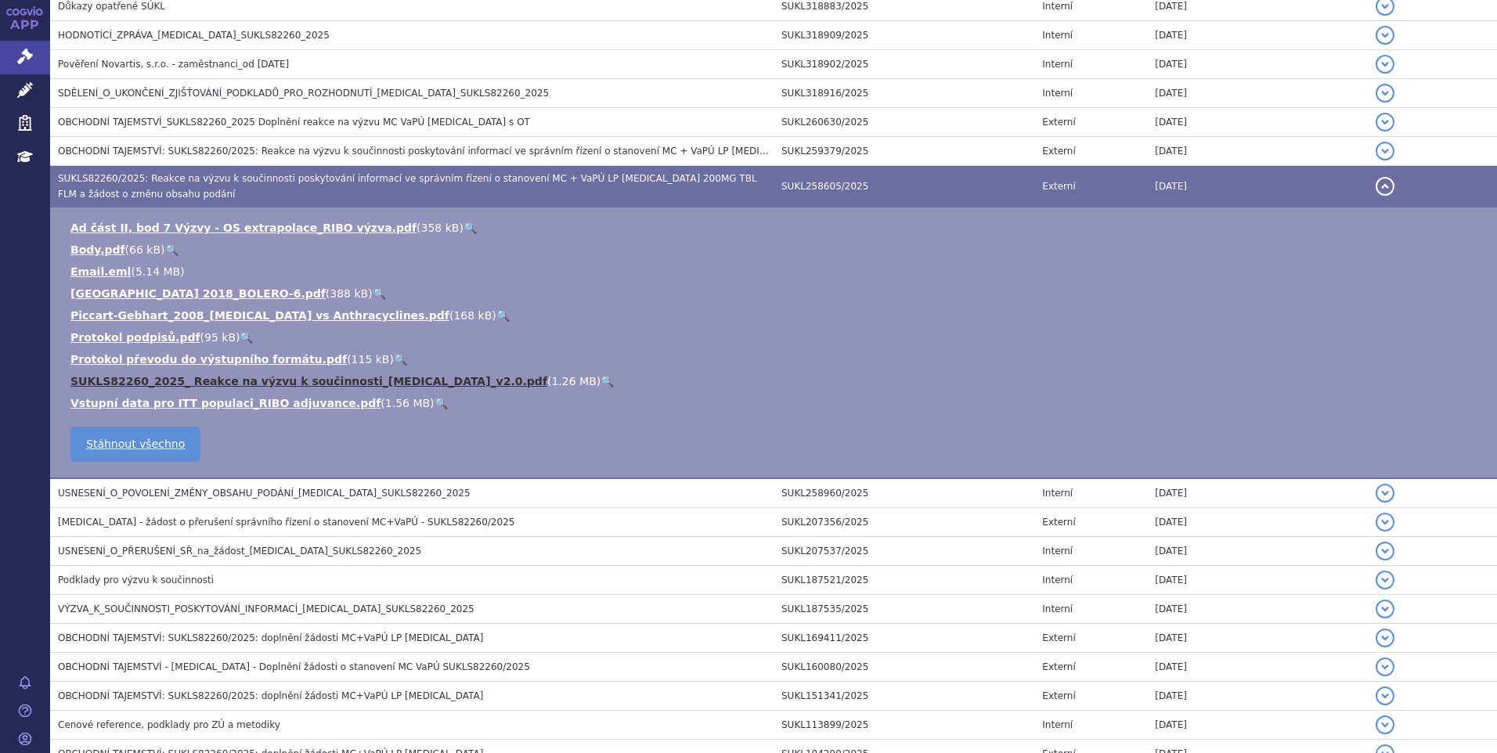
click at [209, 384] on link "SUKLS82260_2025_ Reakce na výzvu k součinnosti_KISQALI_v2.0.pdf" at bounding box center [308, 381] width 477 height 13
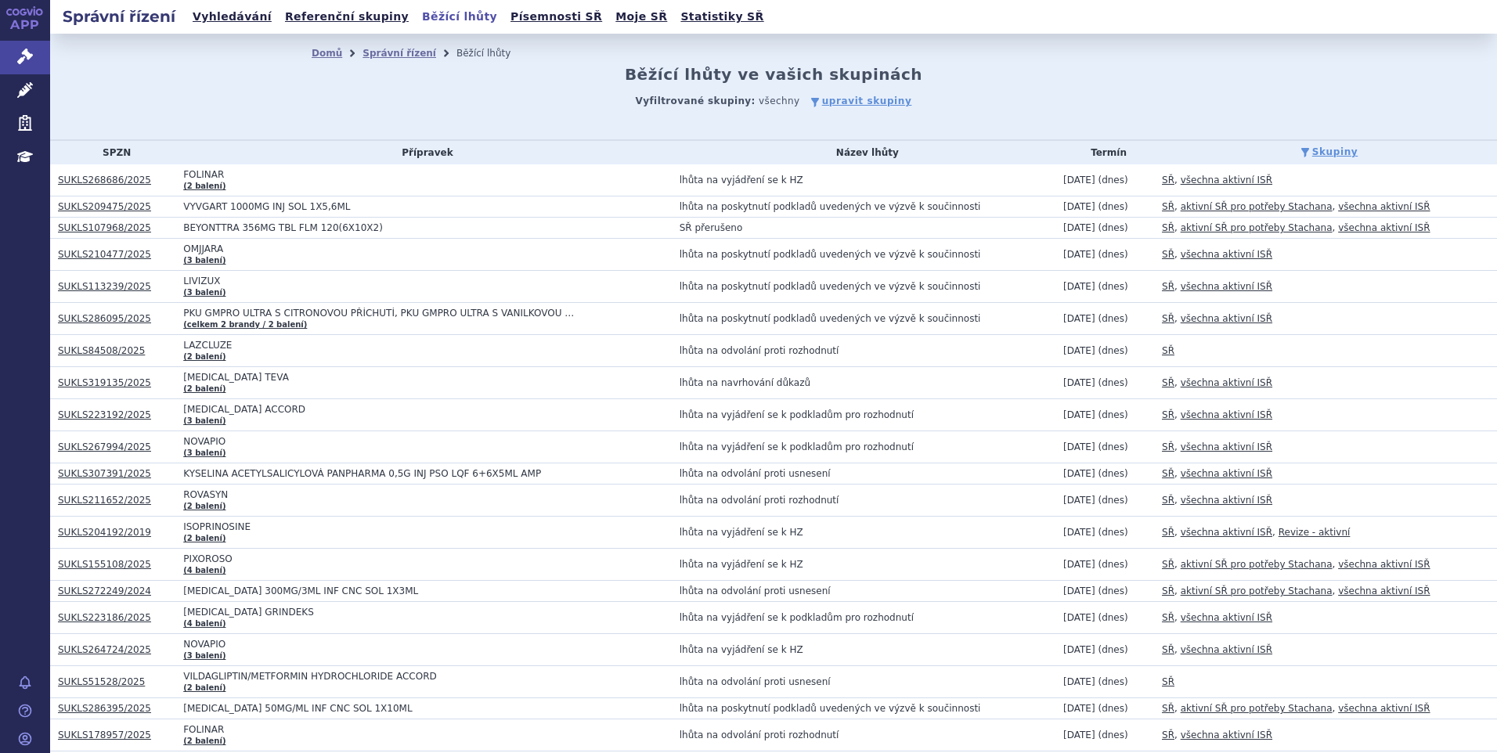
click at [95, 211] on link "SUKLS209475/2025" at bounding box center [104, 206] width 93 height 11
click at [106, 247] on td "SUKLS210477/2025" at bounding box center [112, 255] width 125 height 32
click at [107, 256] on link "SUKLS210477/2025" at bounding box center [104, 254] width 93 height 11
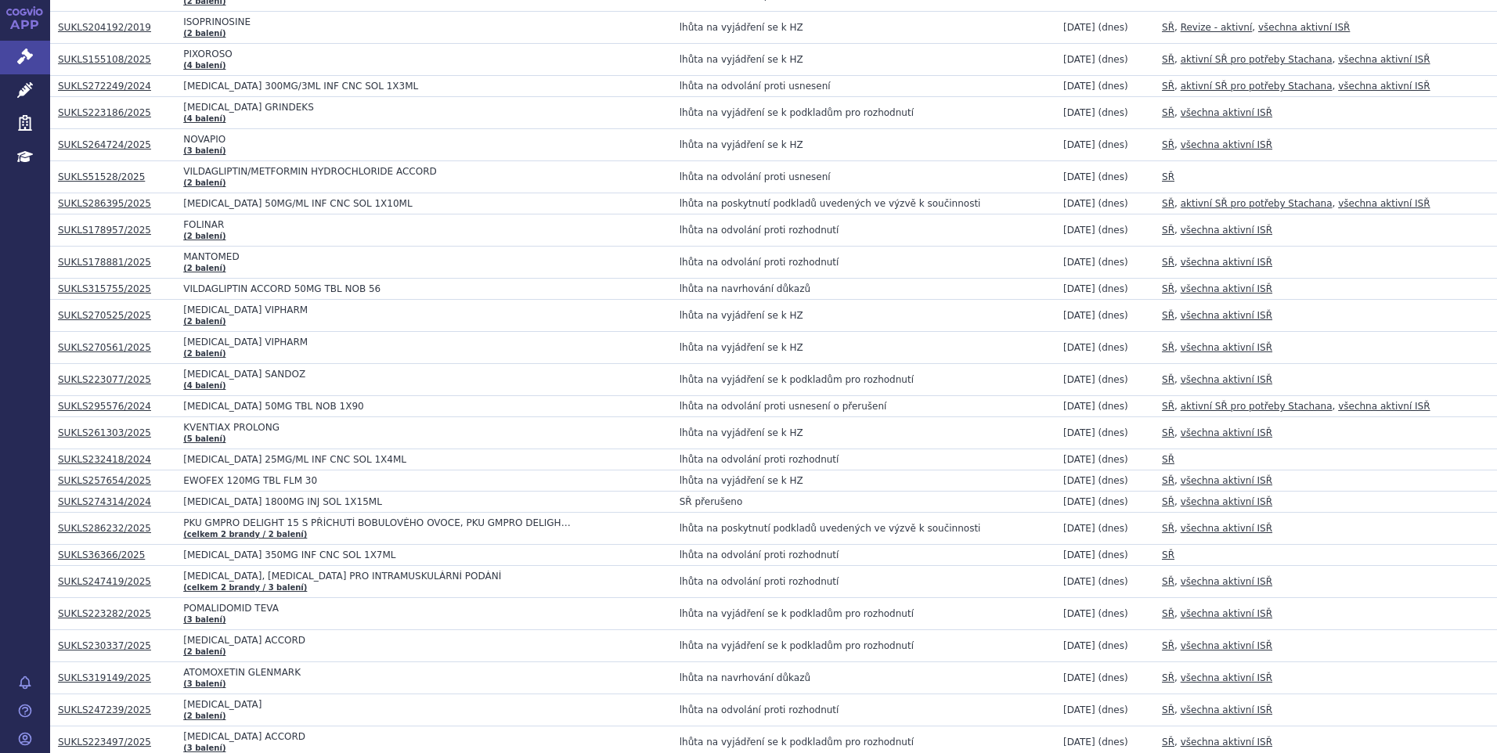
scroll to position [548, 0]
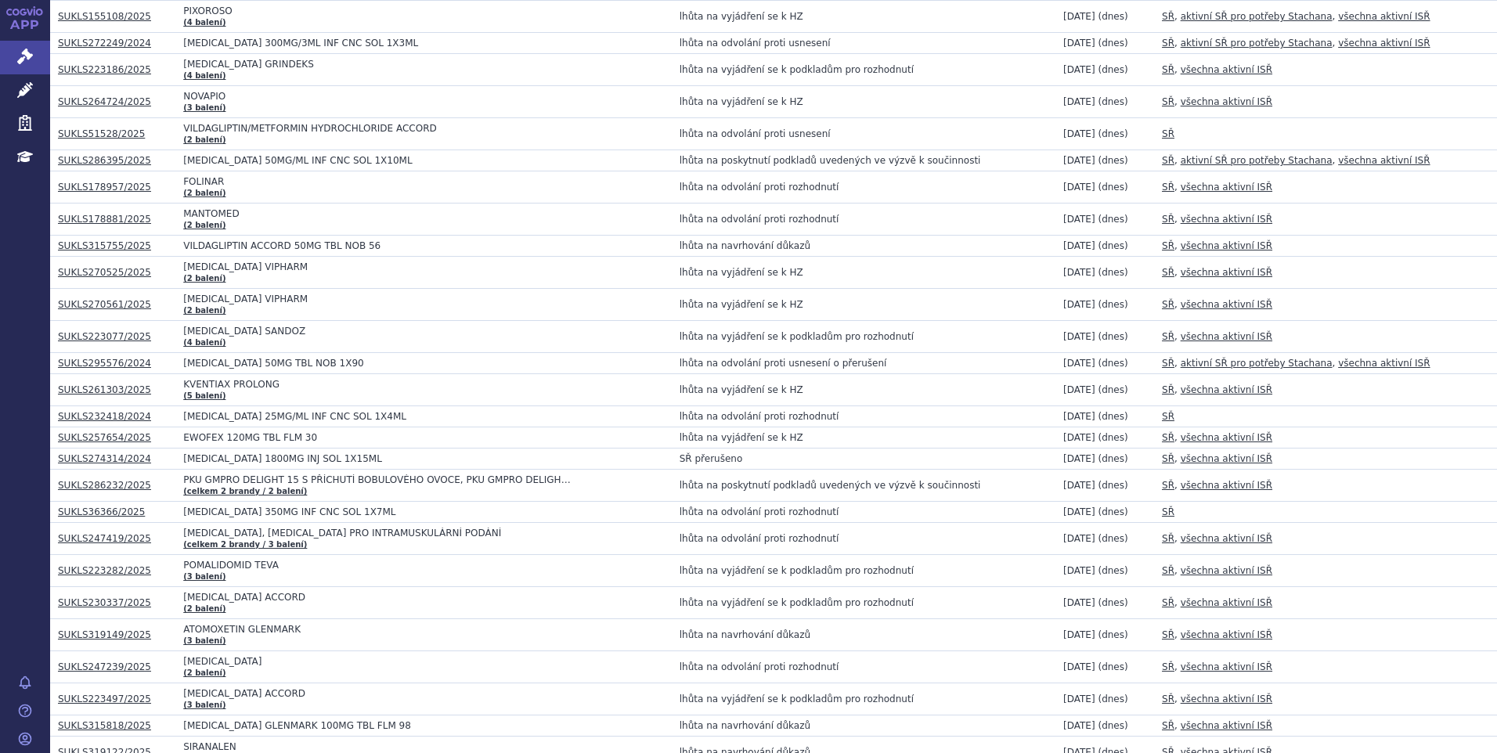
click at [92, 438] on link "SUKLS257654/2025" at bounding box center [104, 437] width 93 height 11
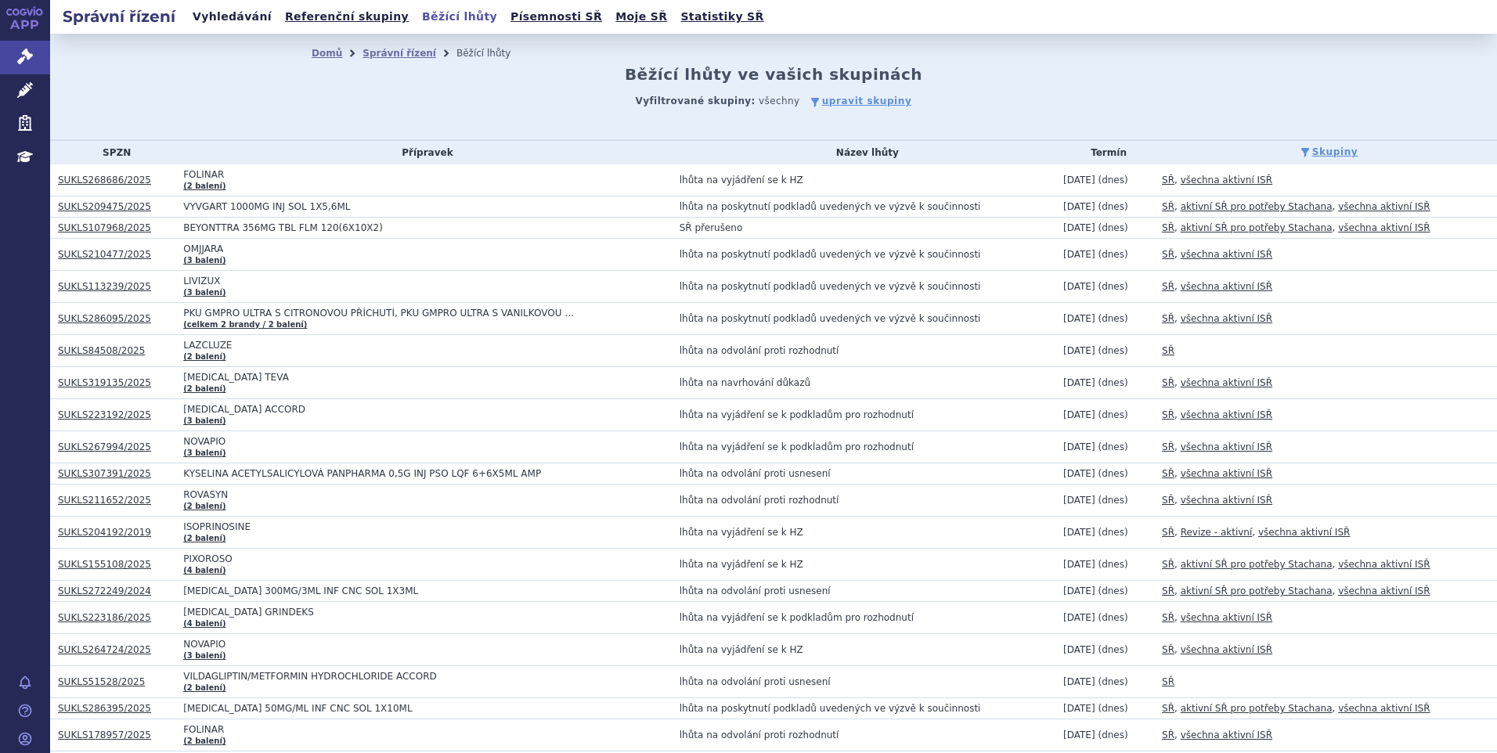
click at [214, 22] on link "Vyhledávání" at bounding box center [232, 16] width 88 height 21
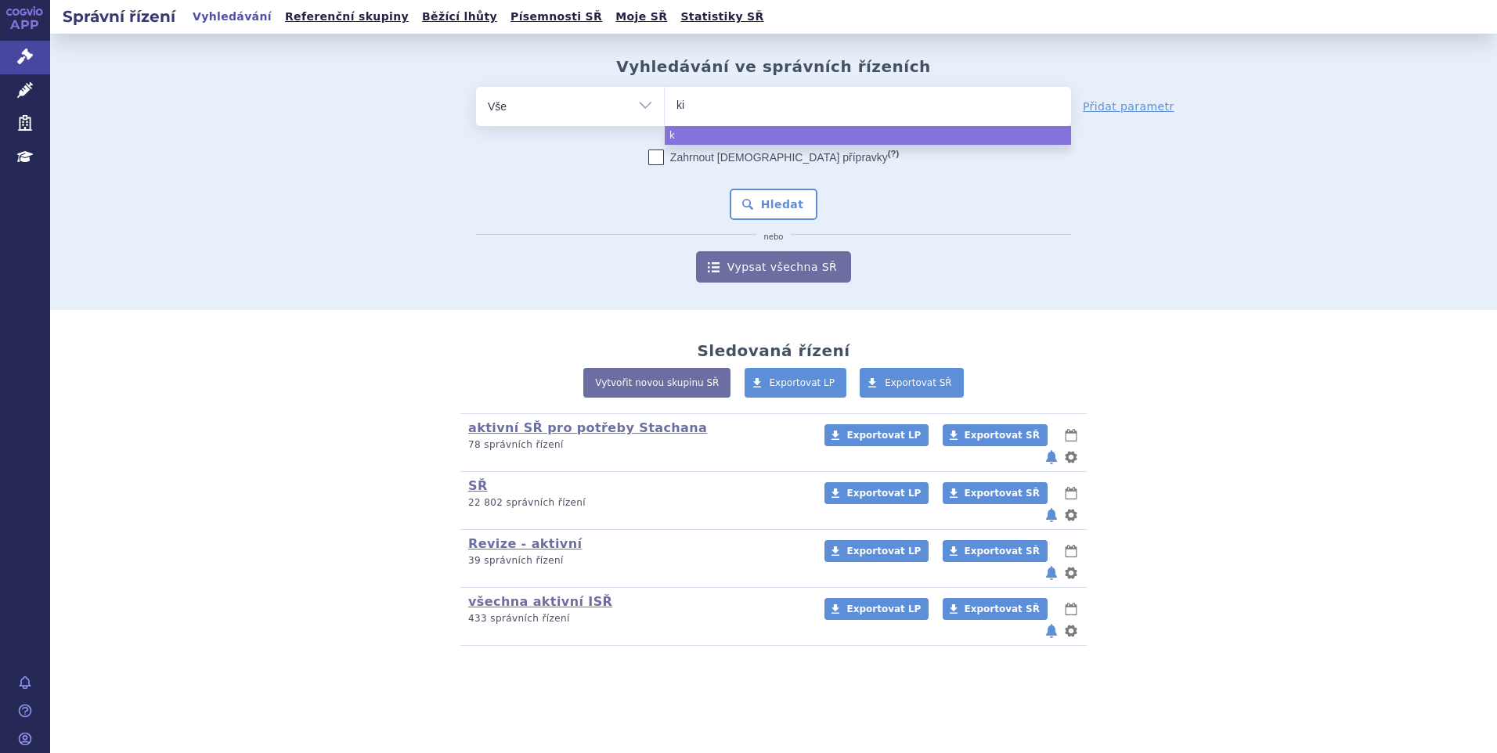
type input "kis"
type input "kisq"
type input "kisqa"
type input "kisqali"
select select "kisqali"
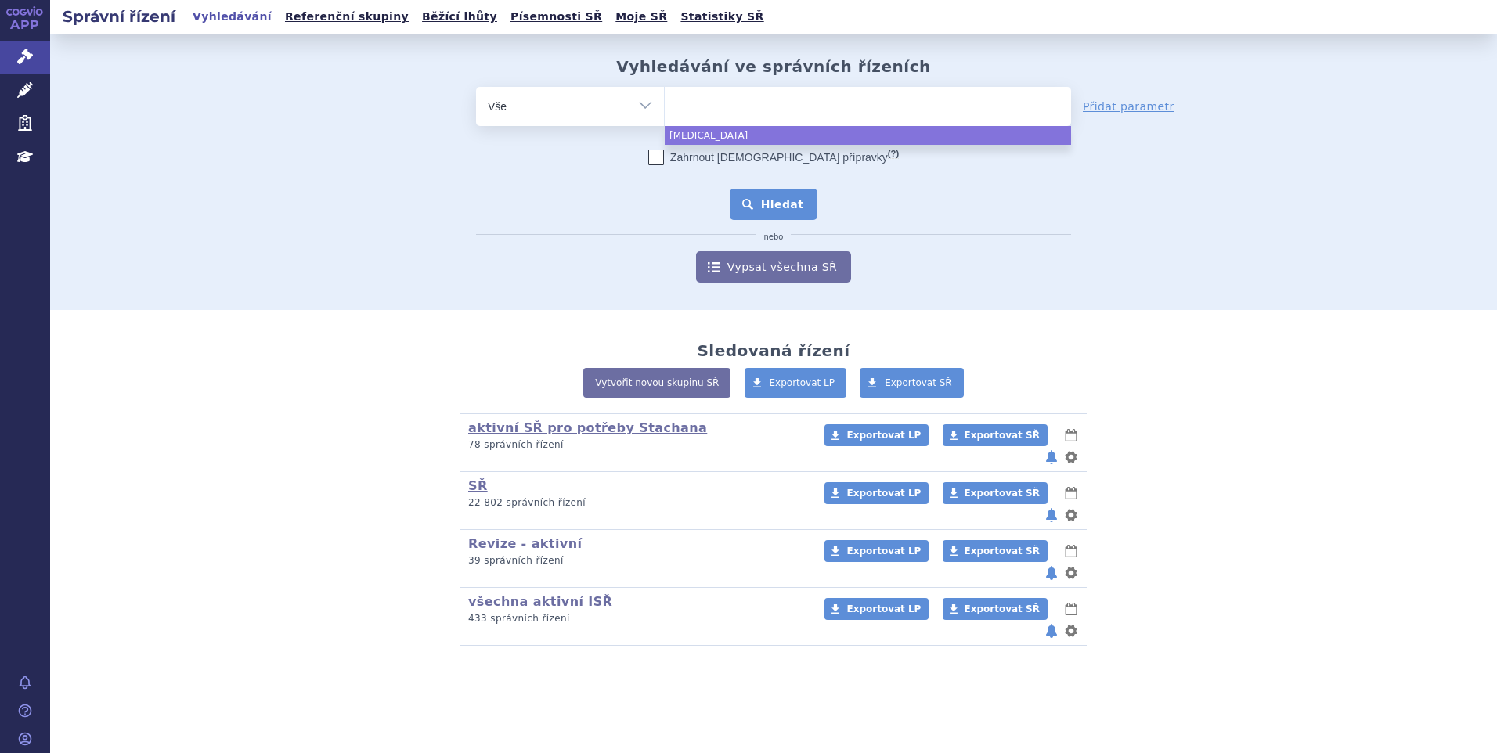
click at [796, 198] on button "Hledat" at bounding box center [774, 204] width 88 height 31
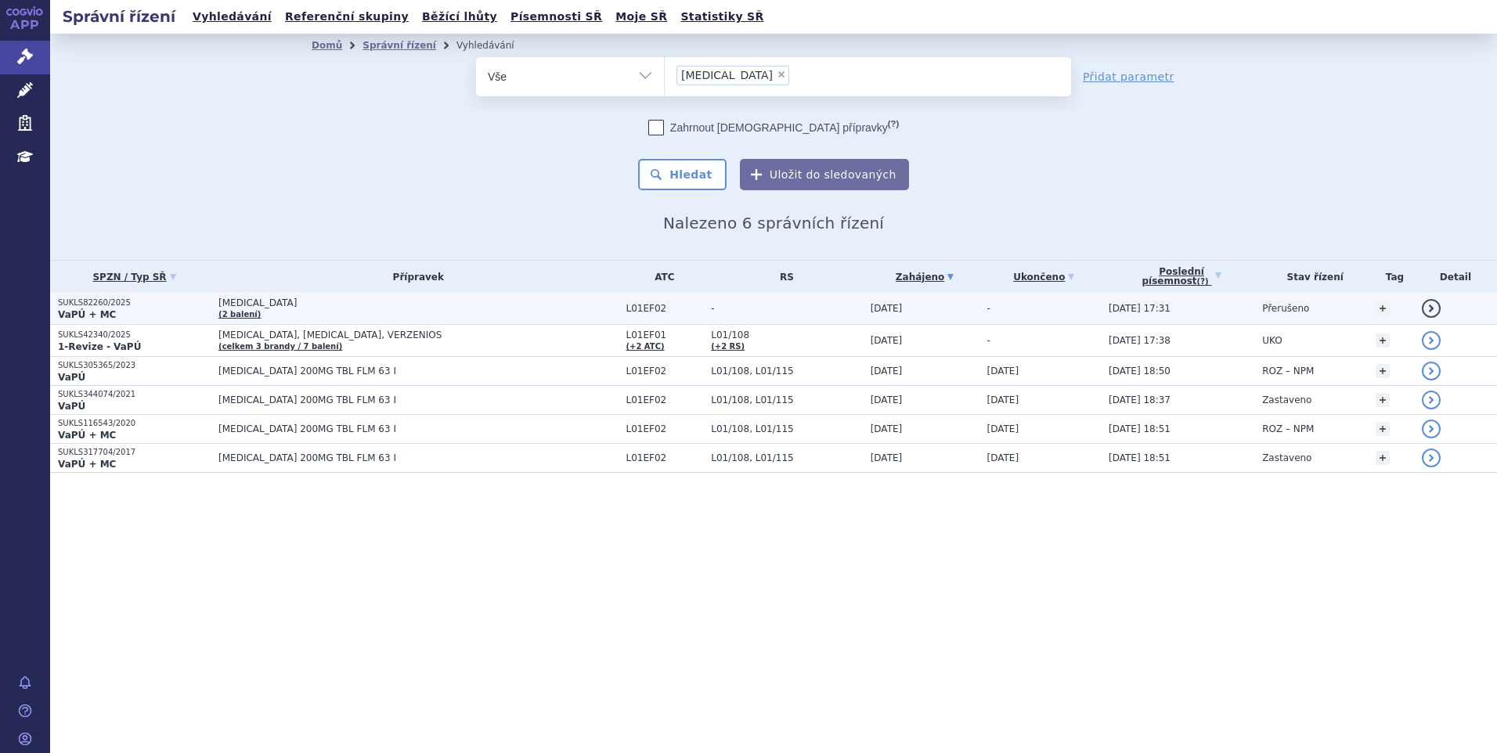
click at [85, 309] on strong "VaPÚ + MC" at bounding box center [87, 314] width 58 height 11
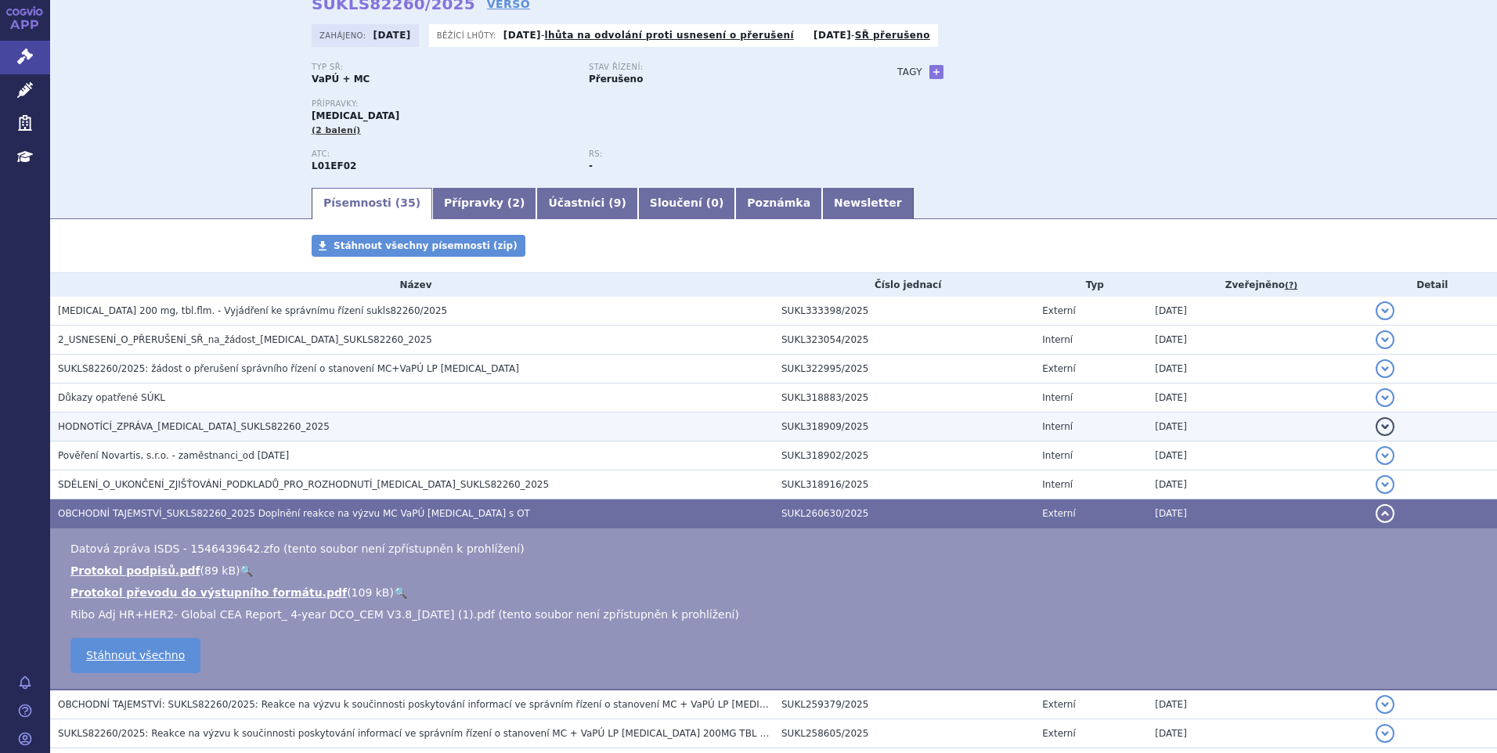
click at [119, 416] on td "HODNOTÍCÍ_ZPRÁVA_[MEDICAL_DATA]_SUKLS82260_2025" at bounding box center [411, 426] width 723 height 29
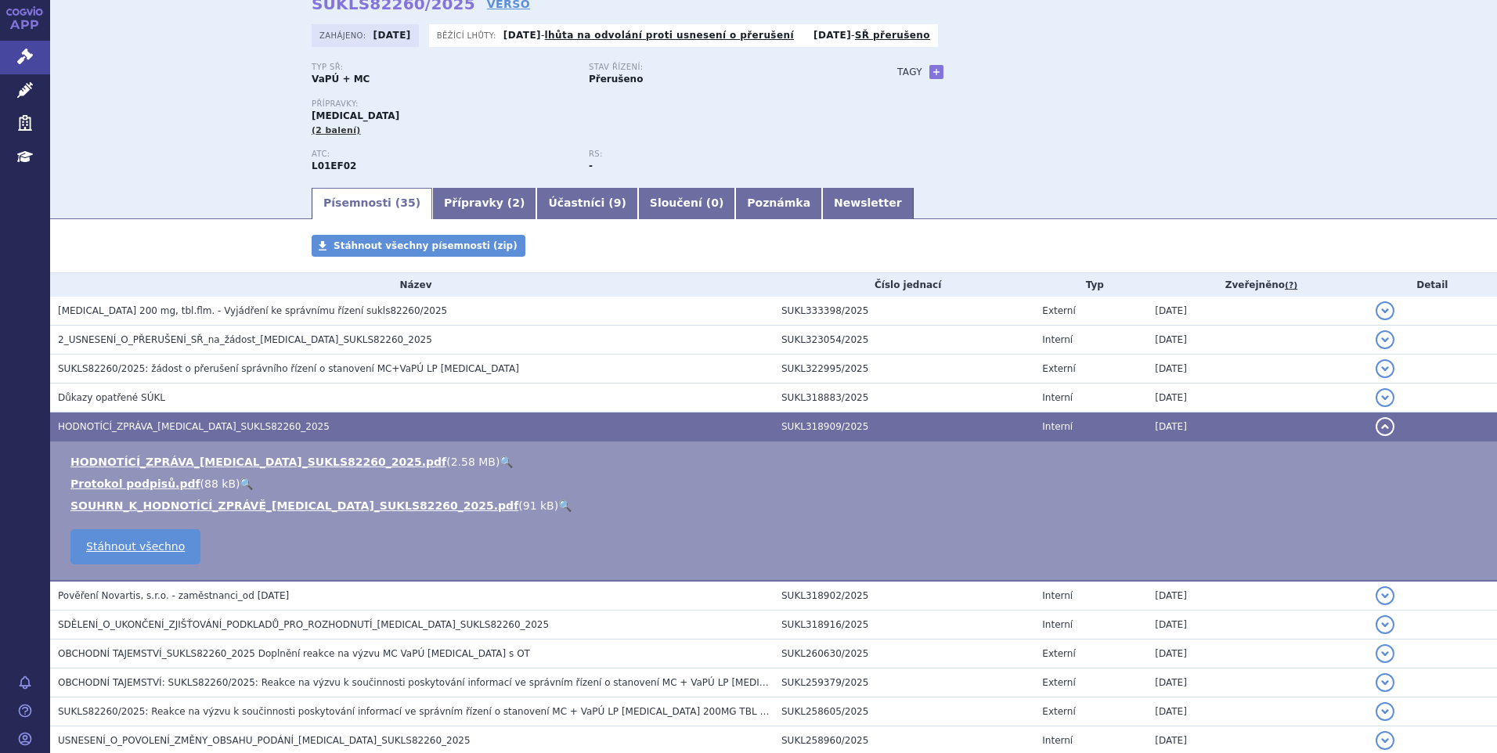
click at [120, 451] on td "HODNOTÍCÍ_ZPRÁVA_[MEDICAL_DATA]_SUKLS82260_2025.pdf ( 2.58 MB ) 🔍 Protokol podp…" at bounding box center [773, 511] width 1446 height 140
click at [122, 458] on link "HODNOTÍCÍ_ZPRÁVA_[MEDICAL_DATA]_SUKLS82260_2025.pdf" at bounding box center [258, 462] width 376 height 13
